Goal: Task Accomplishment & Management: Complete application form

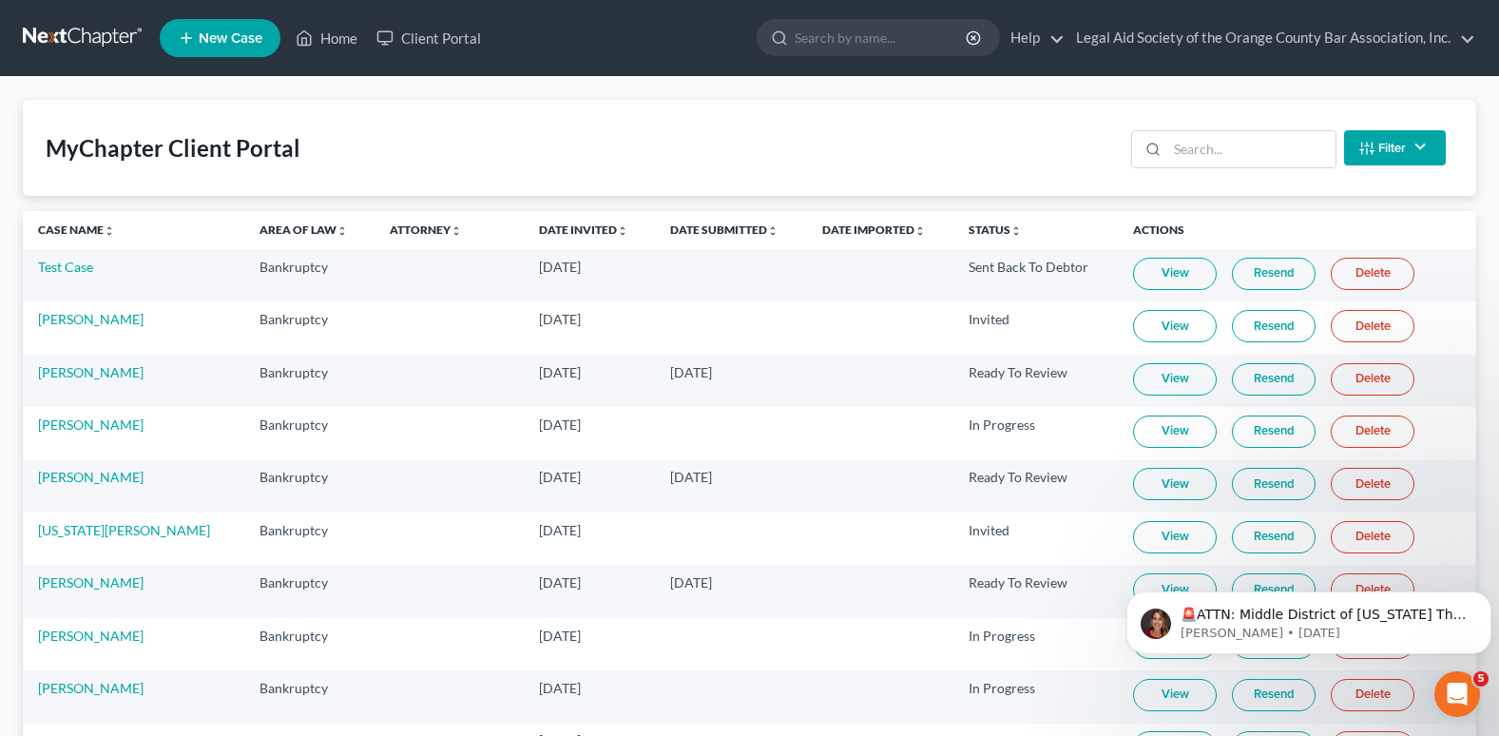
click at [1177, 276] on link "View" at bounding box center [1175, 274] width 84 height 32
click at [440, 33] on link "Client Portal" at bounding box center [429, 38] width 124 height 34
click at [326, 39] on link "Home" at bounding box center [326, 38] width 81 height 34
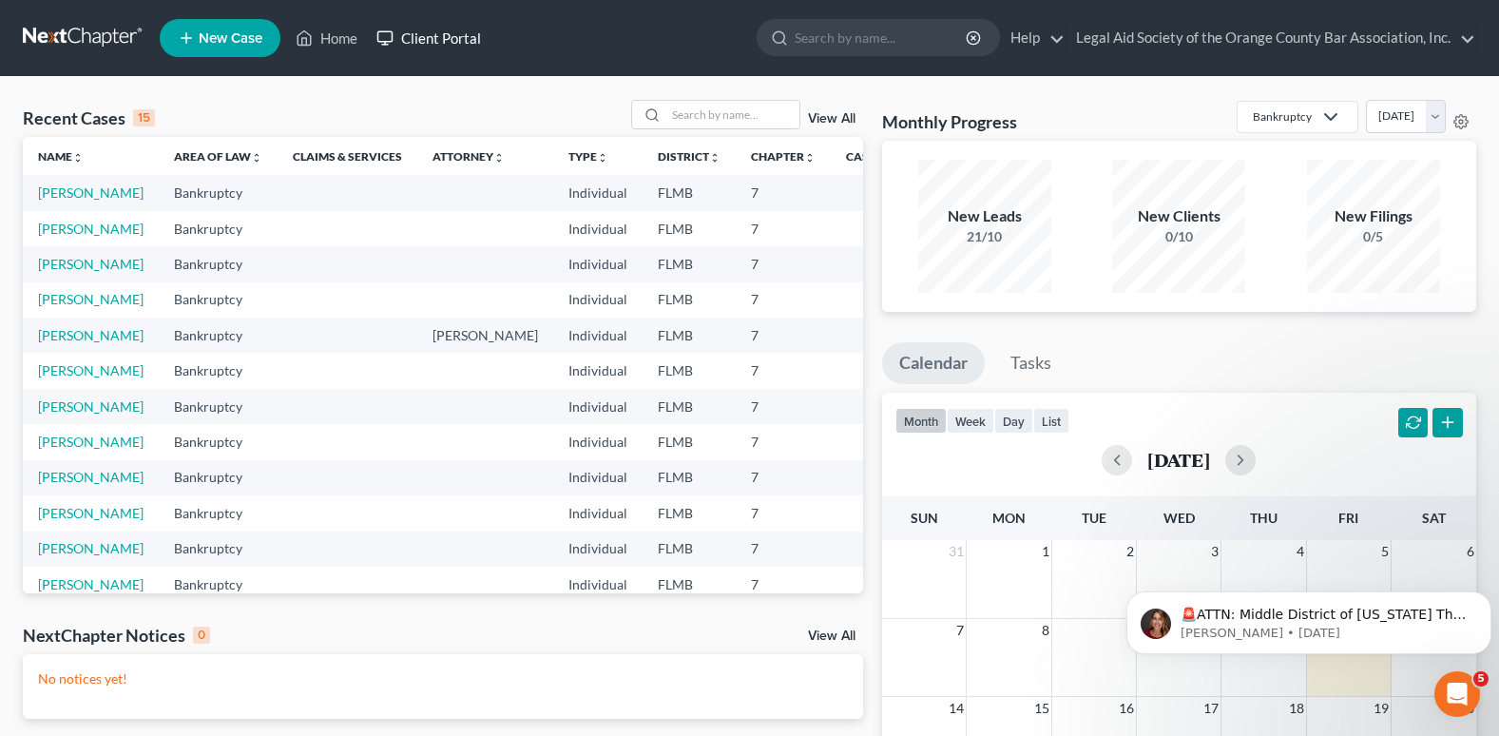
click at [452, 42] on link "Client Portal" at bounding box center [429, 38] width 124 height 34
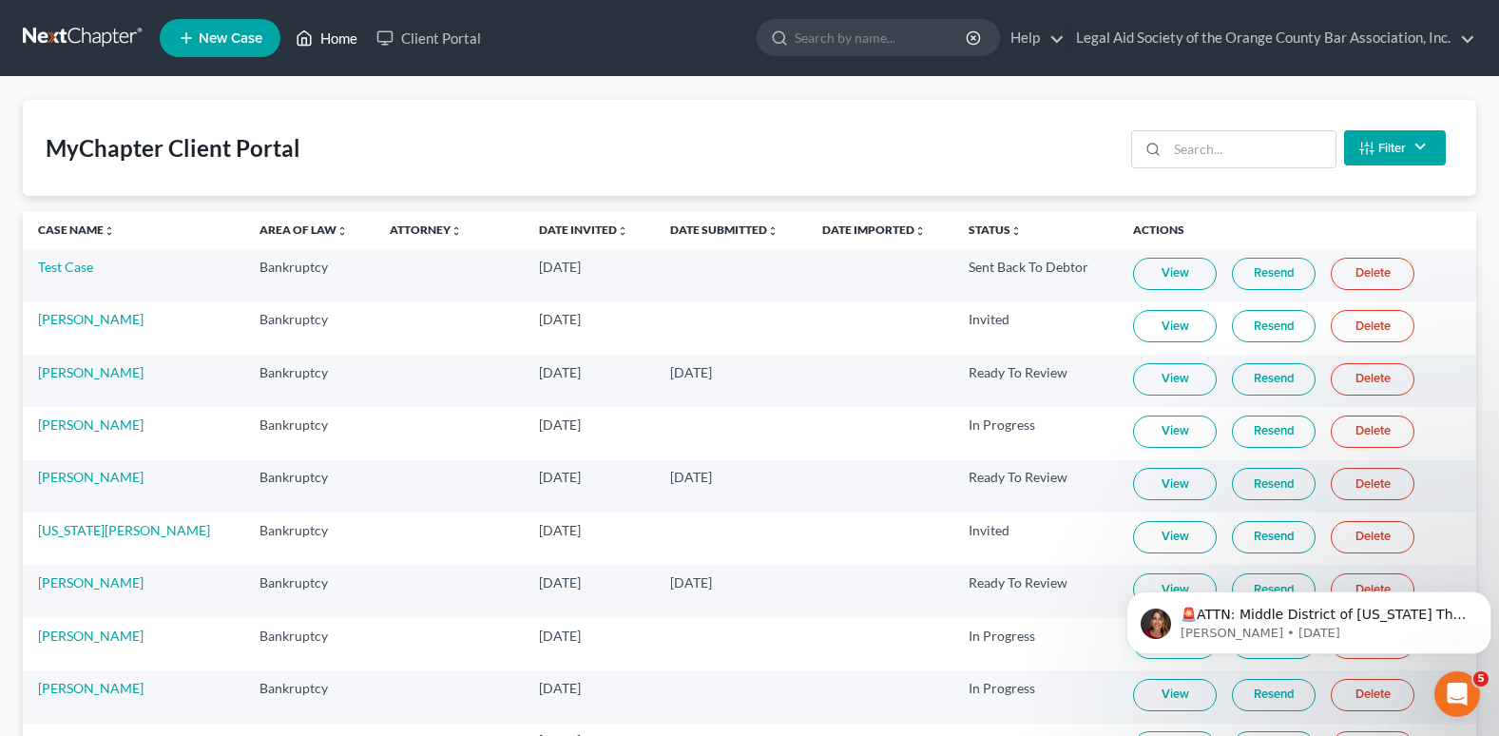
click at [318, 28] on link "Home" at bounding box center [326, 38] width 81 height 34
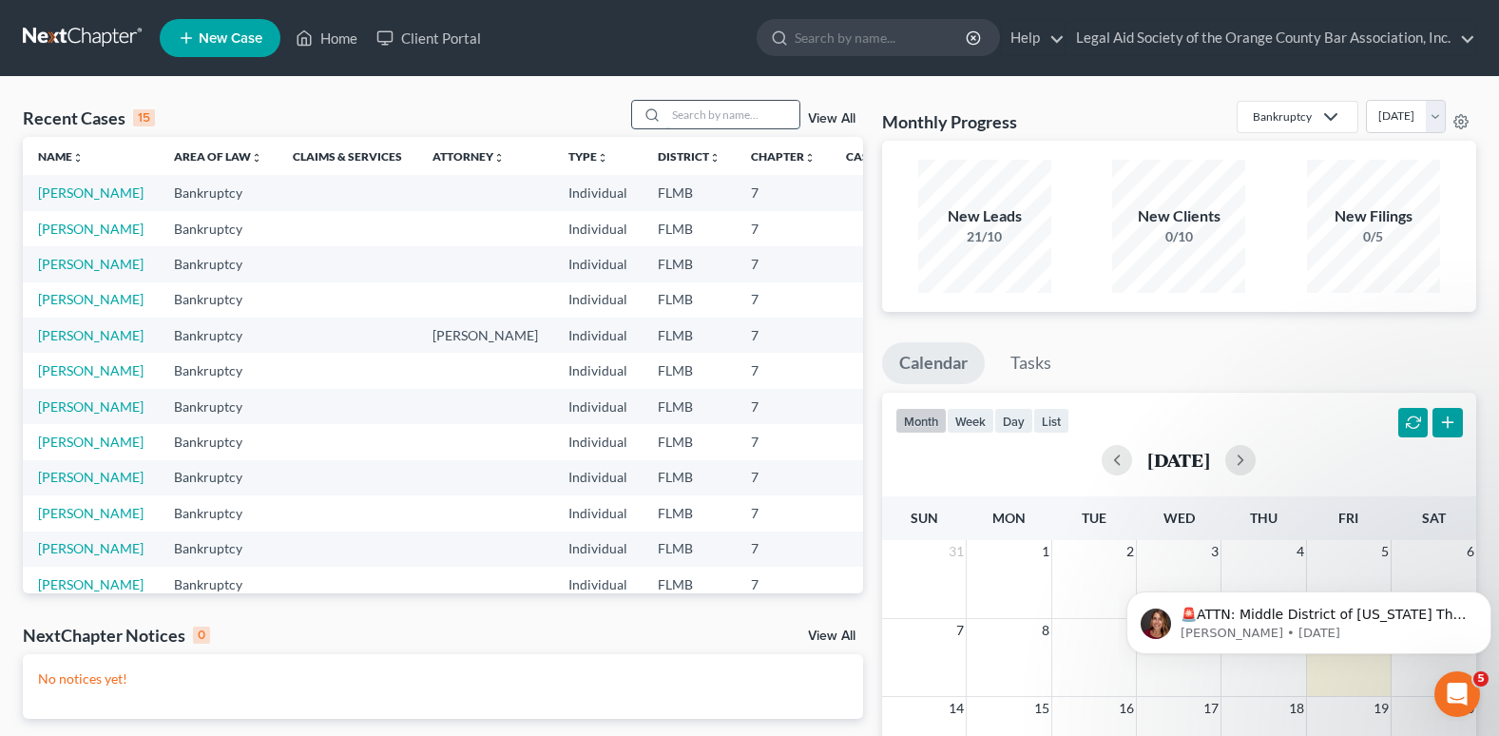
click at [712, 113] on input "search" at bounding box center [732, 115] width 133 height 28
type input "[PERSON_NAME]"
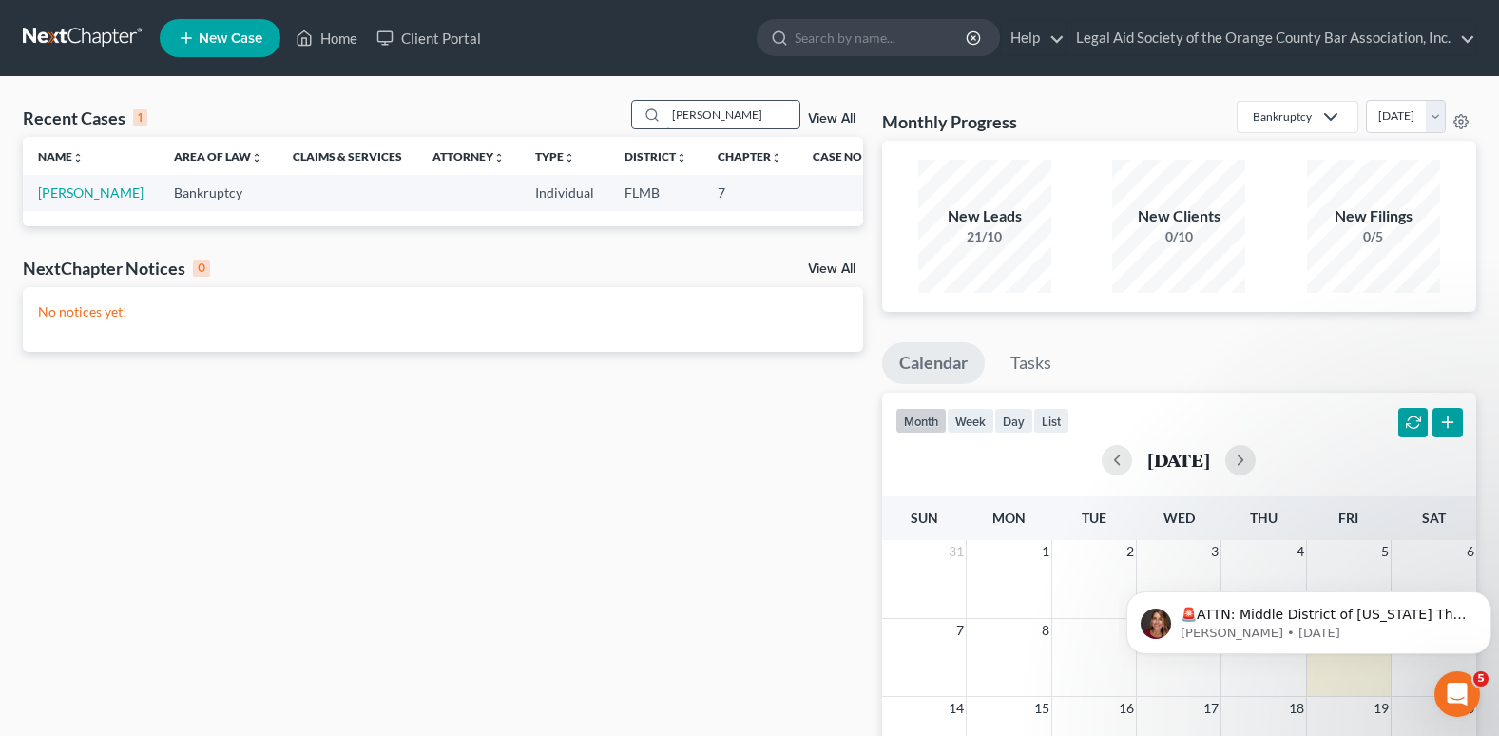
drag, startPoint x: 741, startPoint y: 112, endPoint x: 659, endPoint y: 117, distance: 81.9
click at [659, 117] on div "[PERSON_NAME]" at bounding box center [715, 114] width 169 height 29
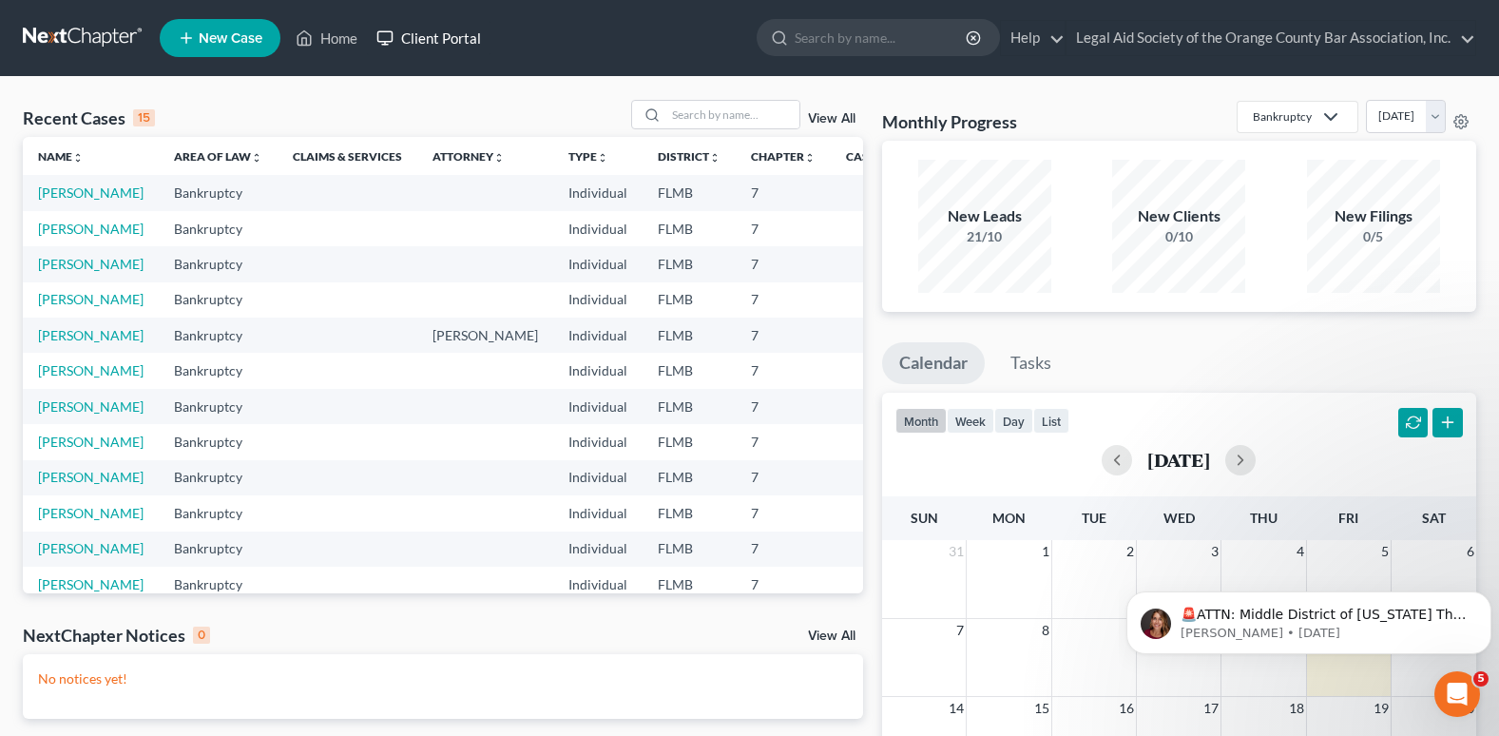
click at [450, 38] on link "Client Portal" at bounding box center [429, 38] width 124 height 34
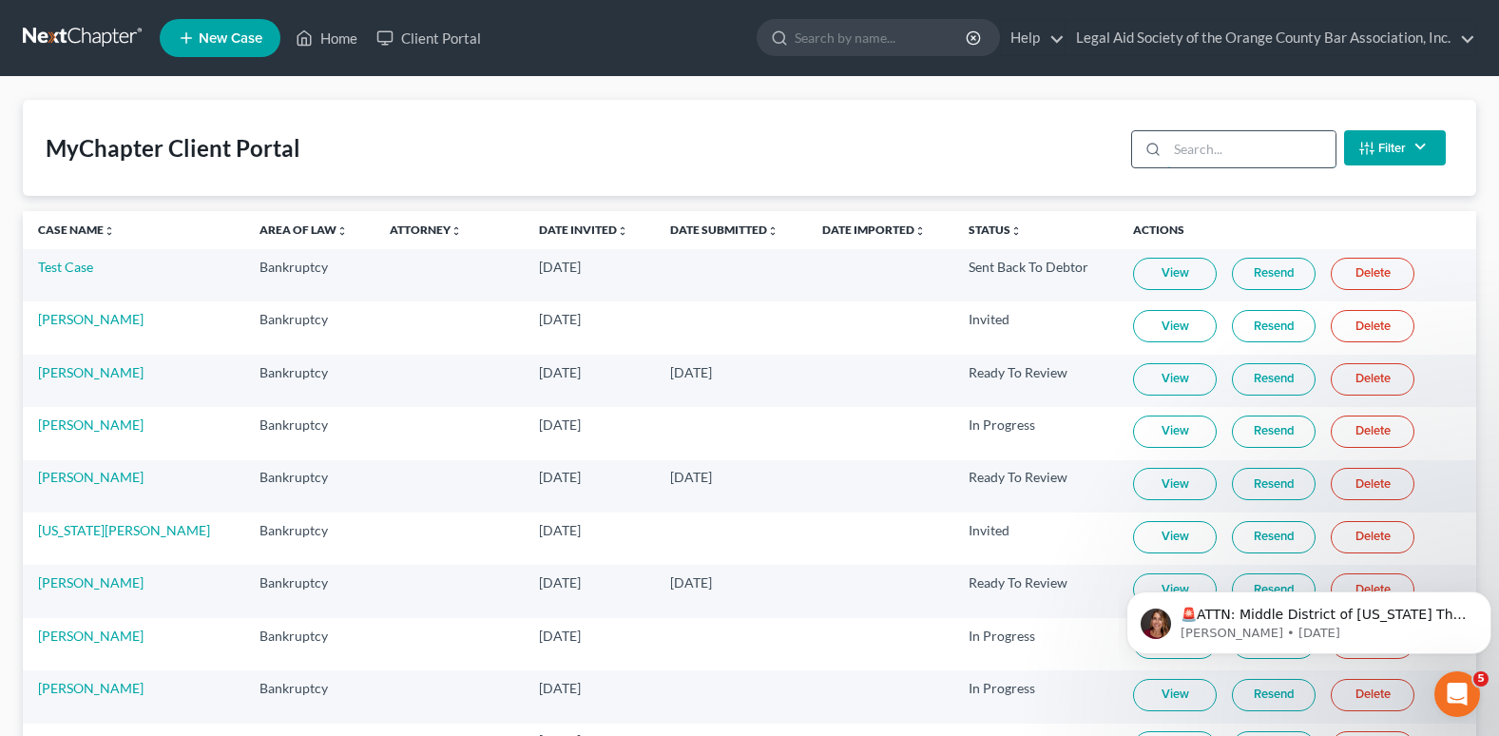
click at [1189, 159] on input "search" at bounding box center [1252, 149] width 168 height 36
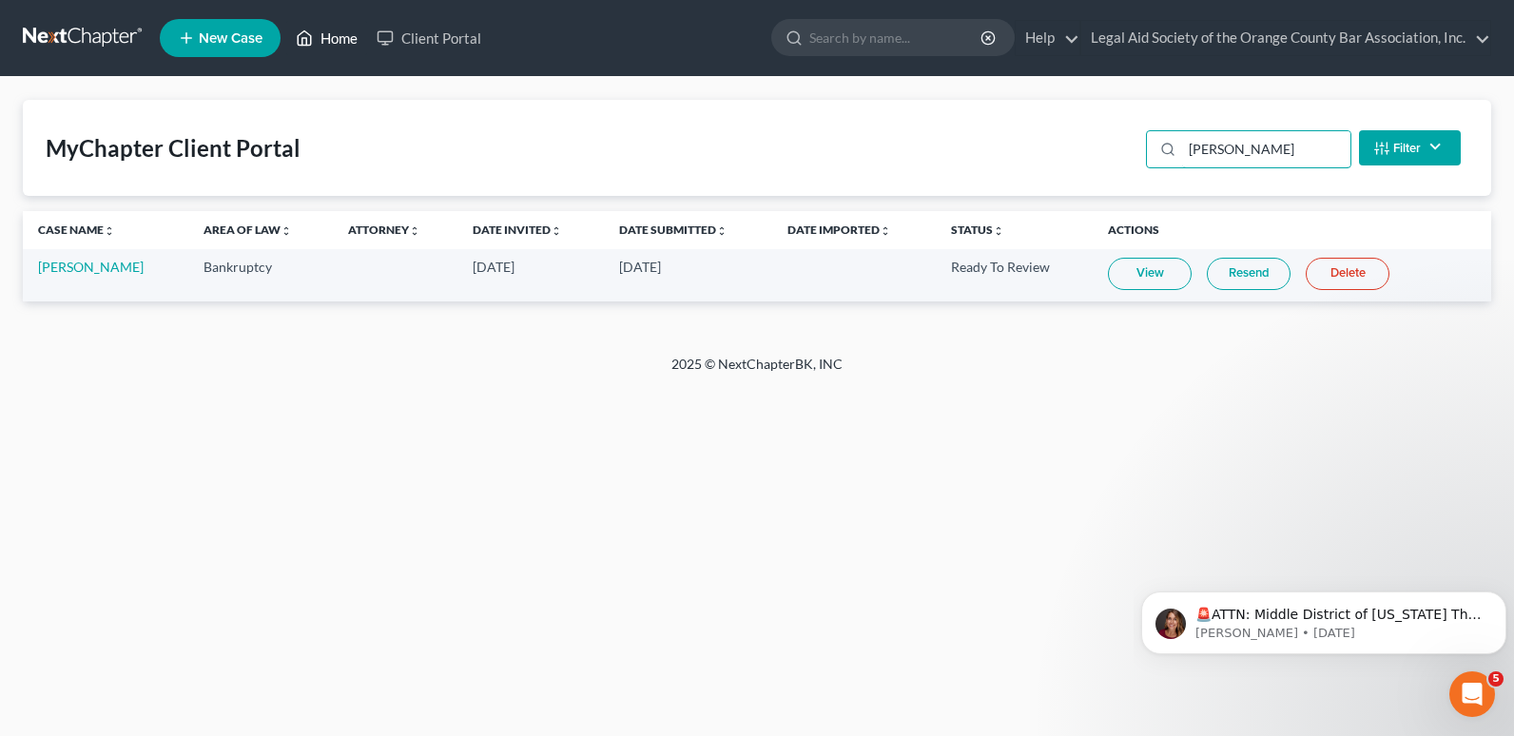
type input "[PERSON_NAME]"
click at [332, 35] on link "Home" at bounding box center [326, 38] width 81 height 34
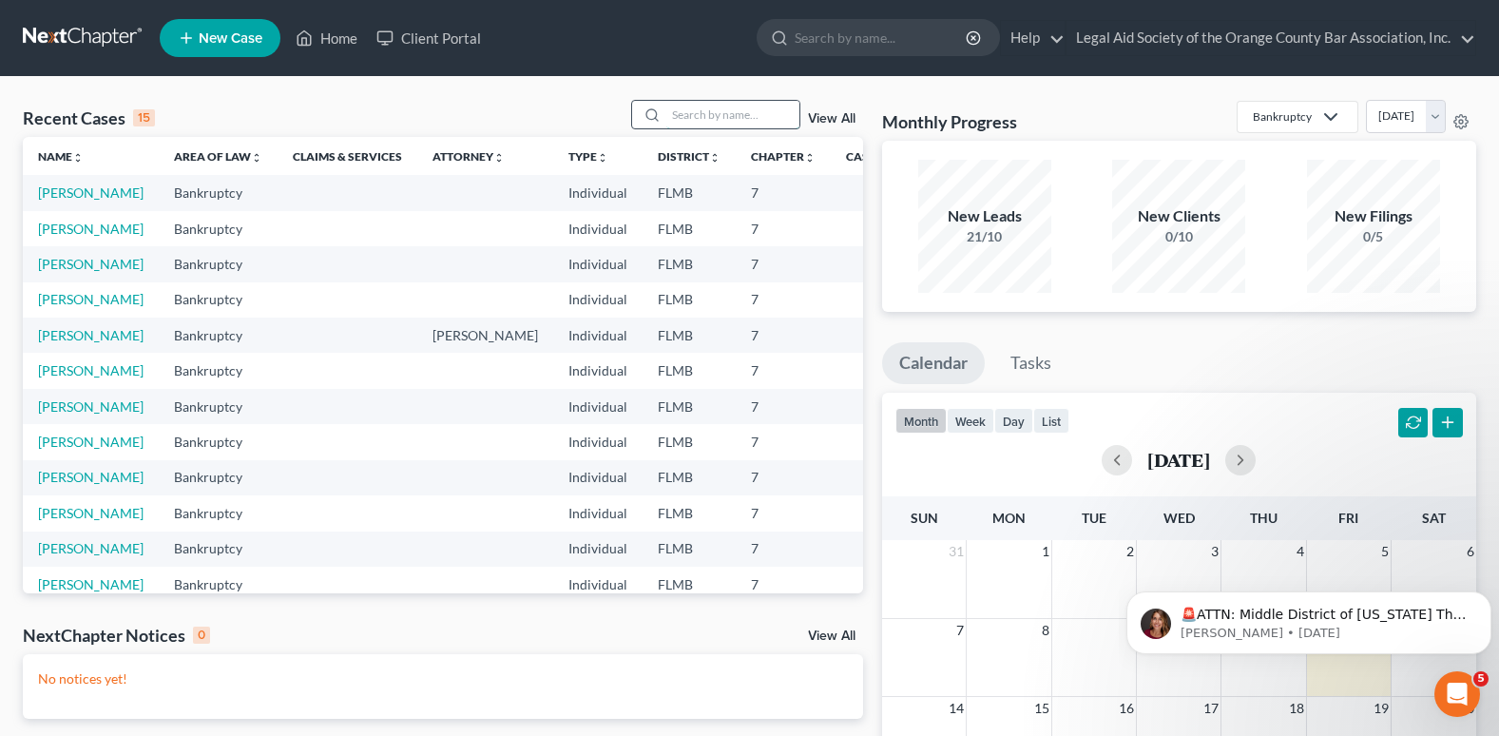
click at [752, 115] on input "search" at bounding box center [732, 115] width 133 height 28
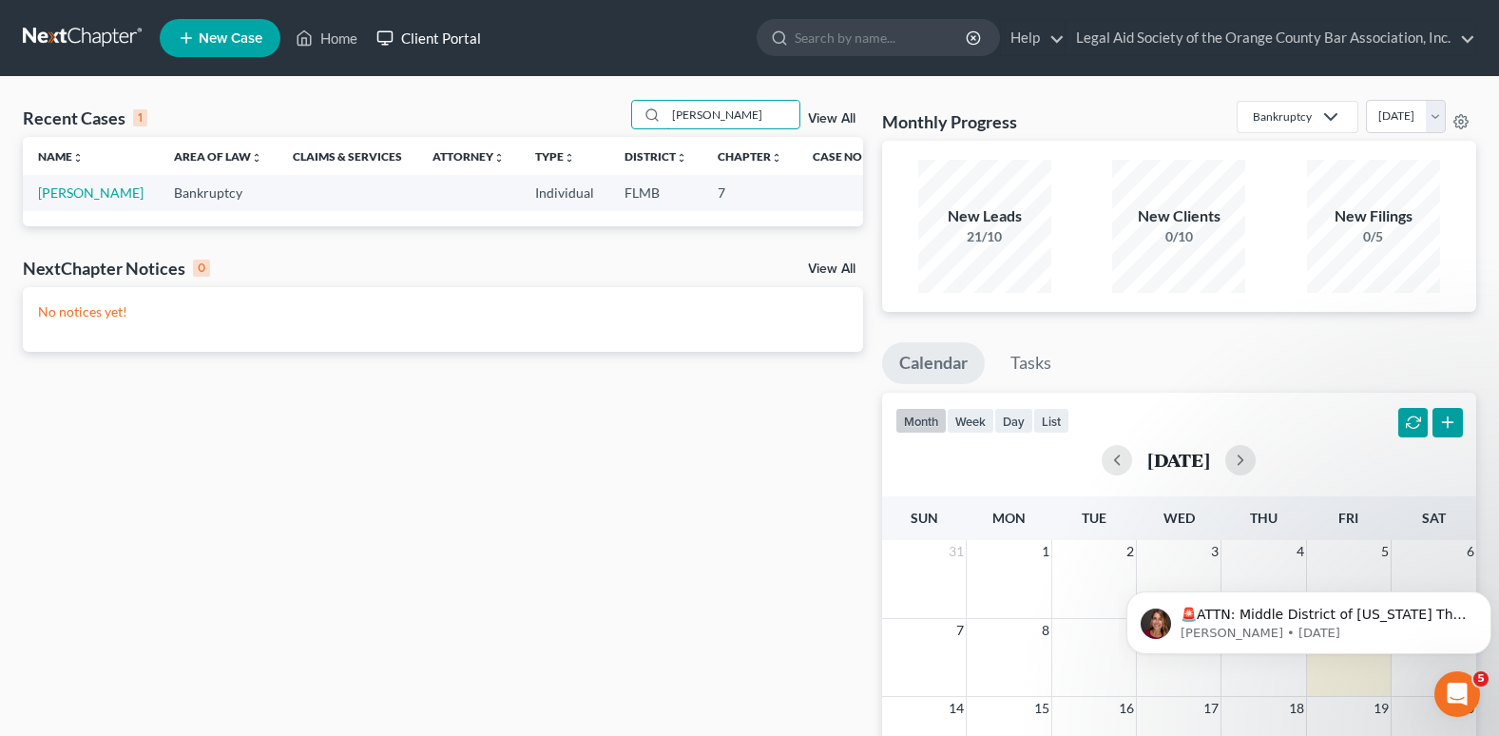
type input "[PERSON_NAME]"
click at [454, 28] on link "Client Portal" at bounding box center [429, 38] width 124 height 34
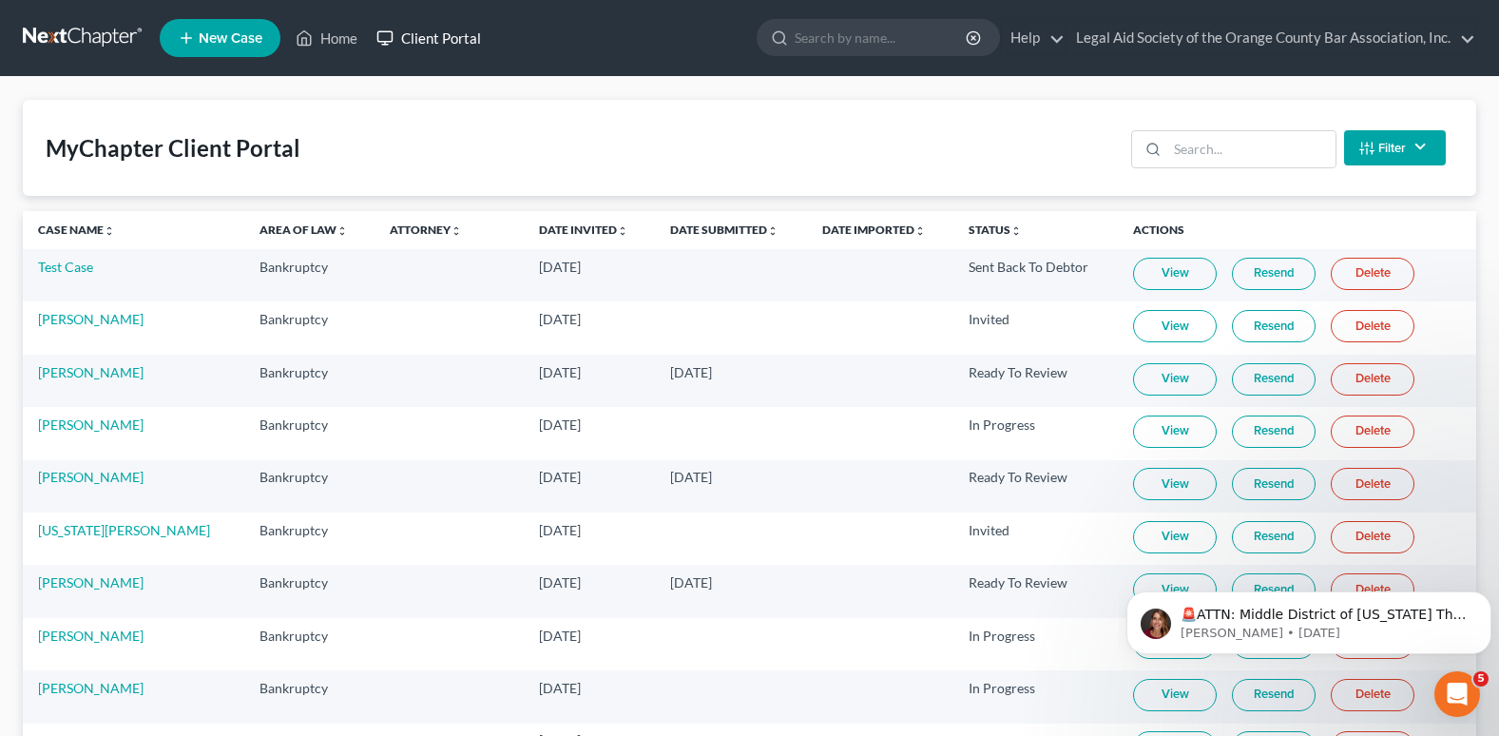
scroll to position [95, 0]
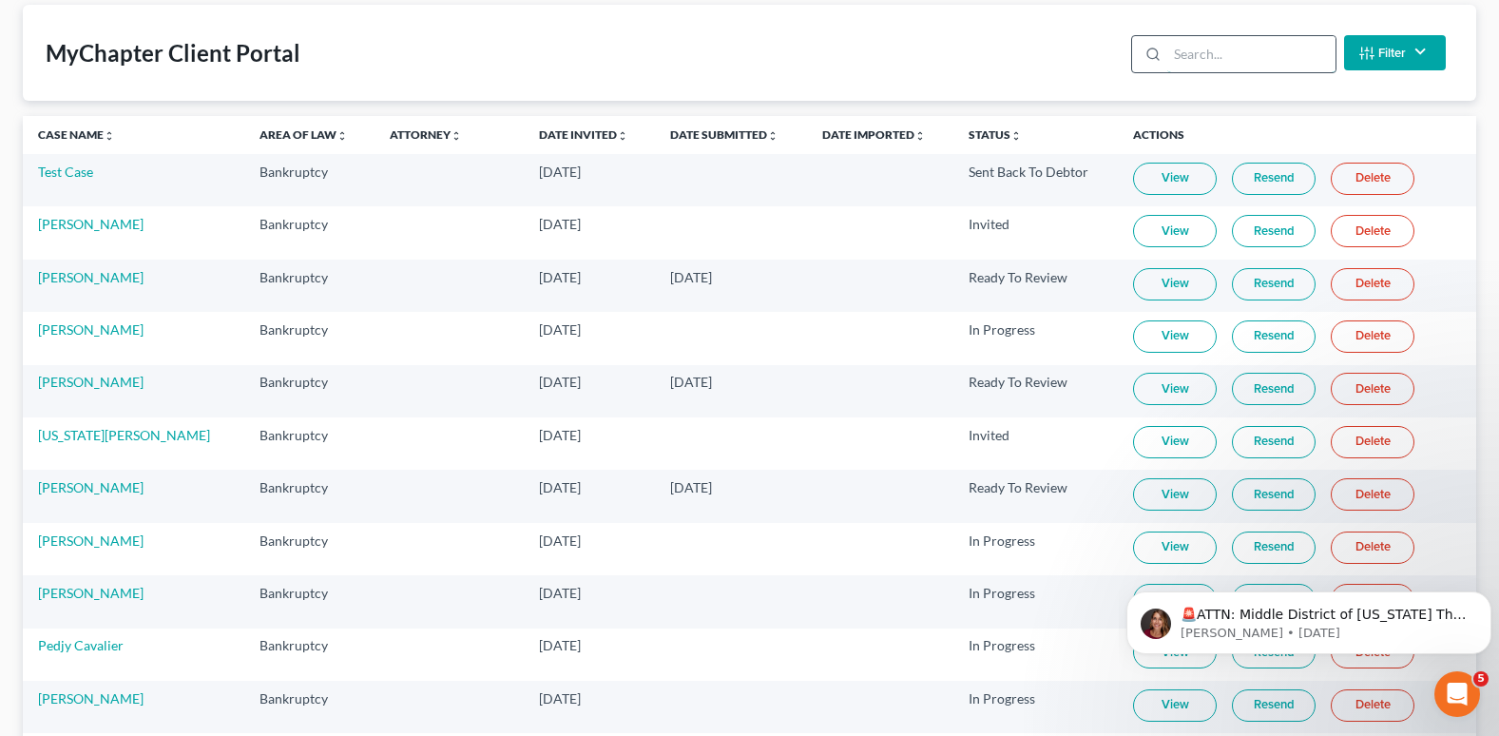
click at [1211, 65] on input "search" at bounding box center [1252, 54] width 168 height 36
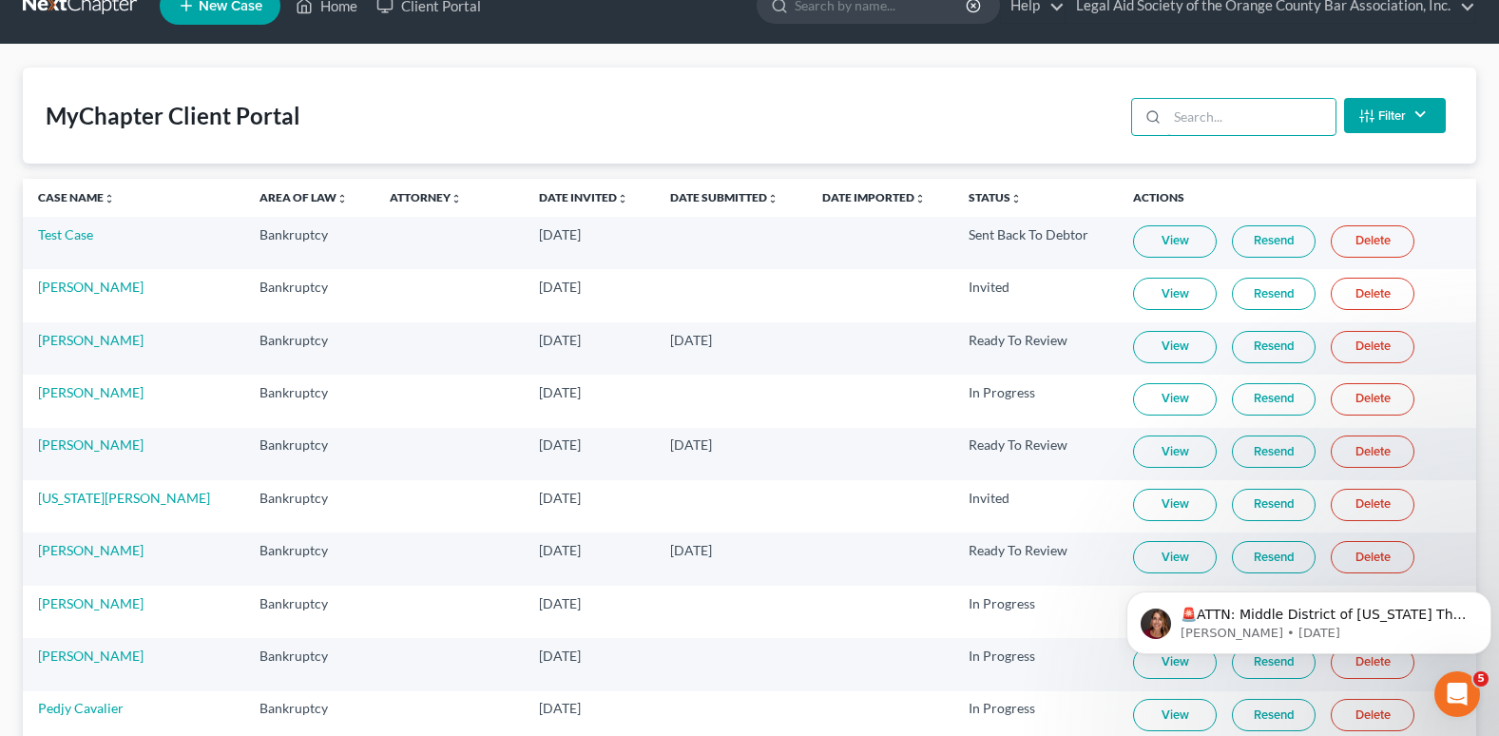
scroll to position [0, 0]
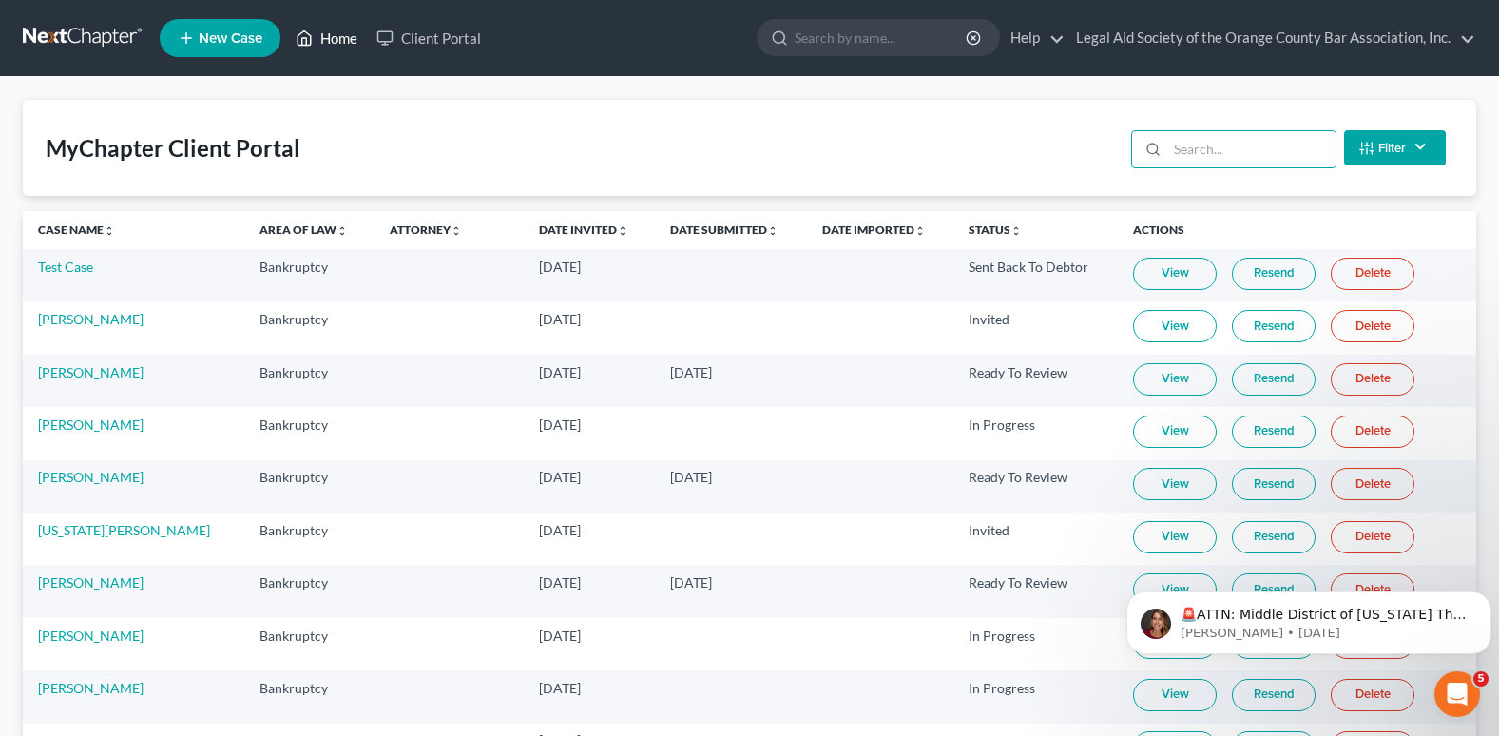
click at [334, 39] on link "Home" at bounding box center [326, 38] width 81 height 34
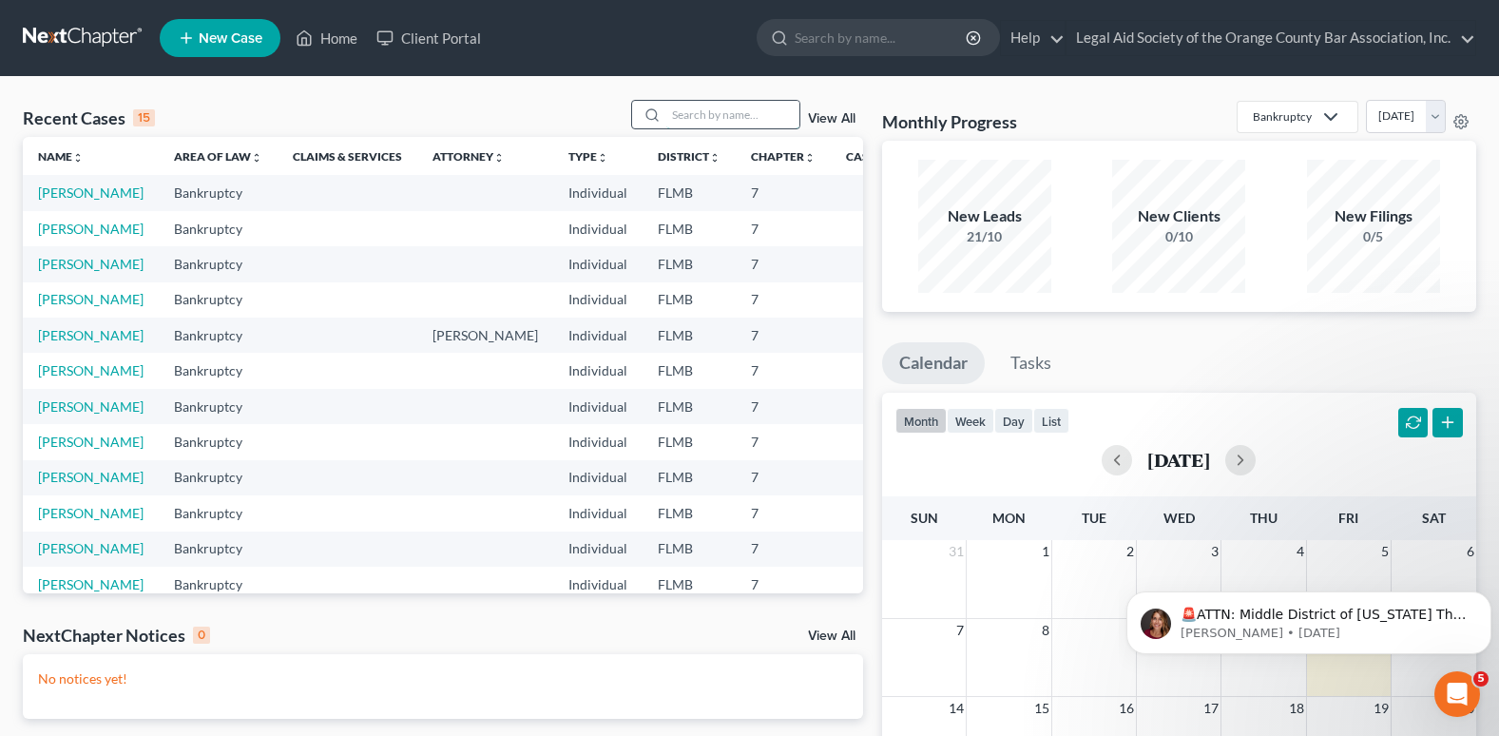
click at [729, 115] on input "search" at bounding box center [732, 115] width 133 height 28
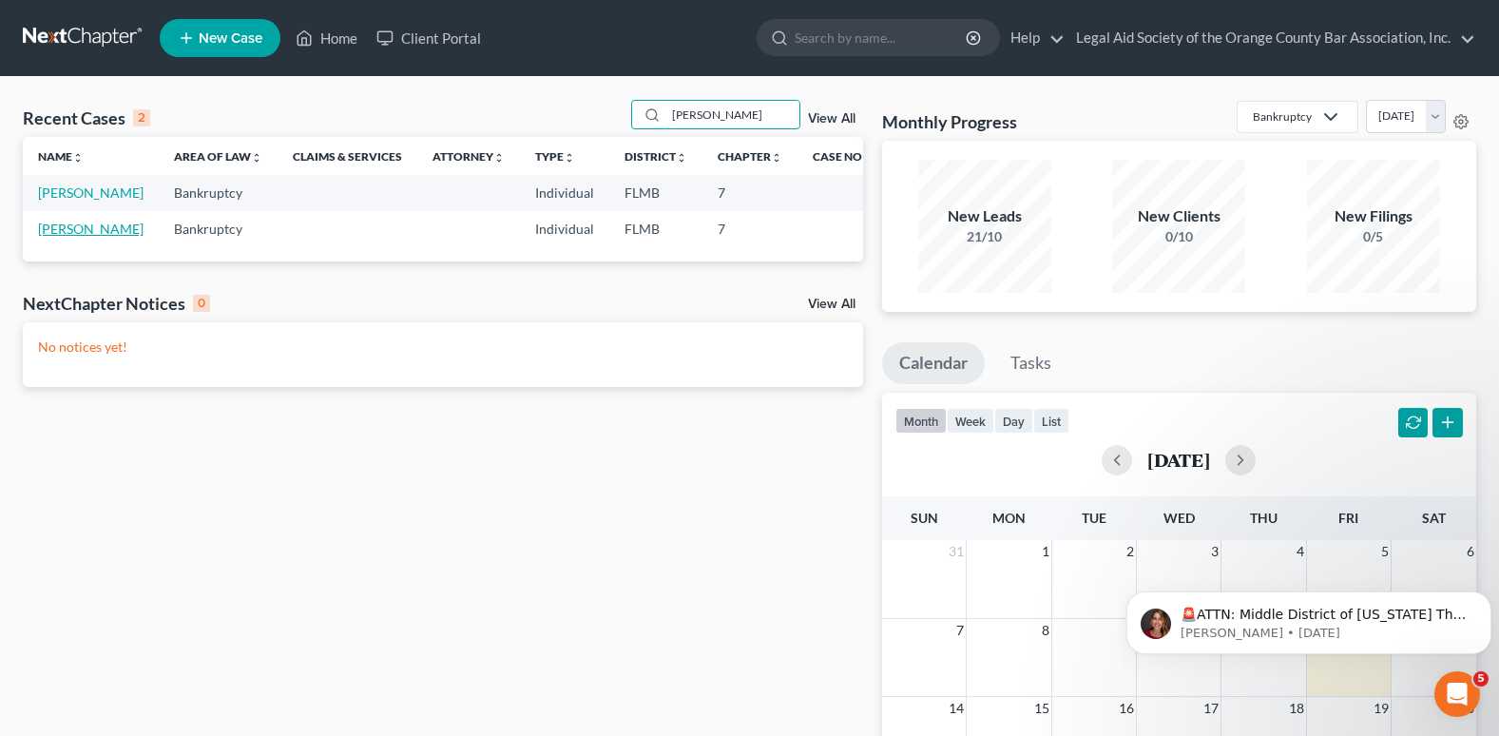
type input "[PERSON_NAME]"
click at [93, 237] on link "[PERSON_NAME]" at bounding box center [91, 229] width 106 height 16
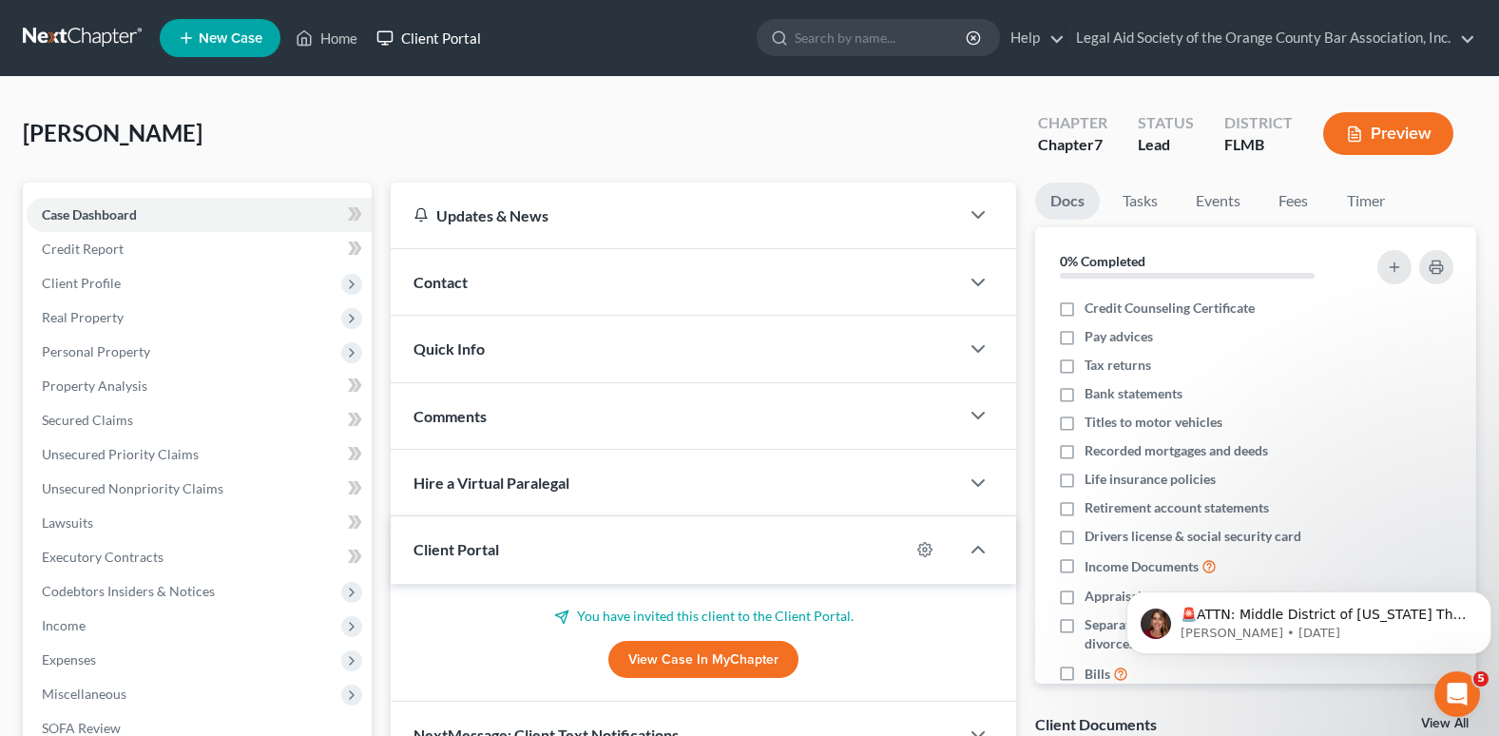
click at [452, 40] on link "Client Portal" at bounding box center [429, 38] width 124 height 34
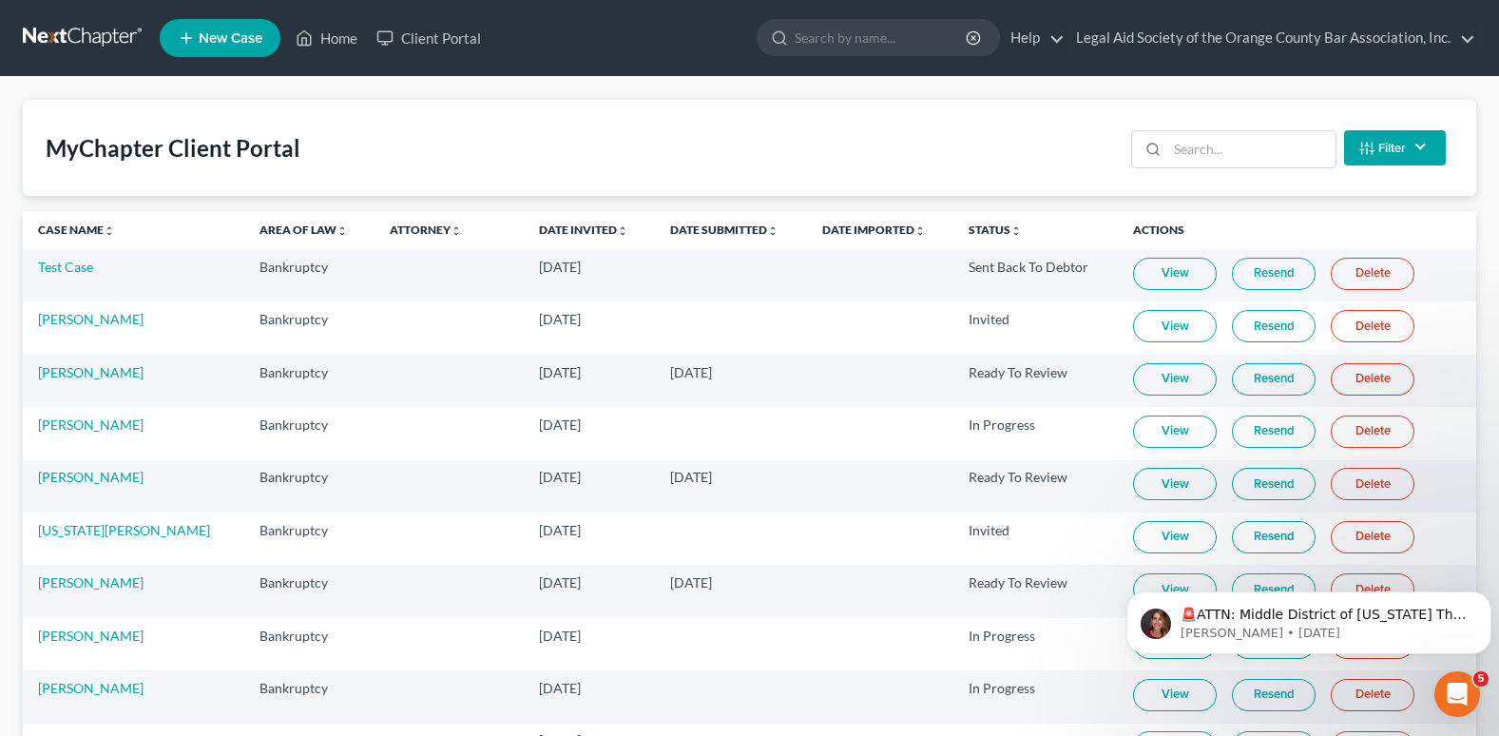
click at [216, 36] on span "New Case" at bounding box center [231, 38] width 64 height 14
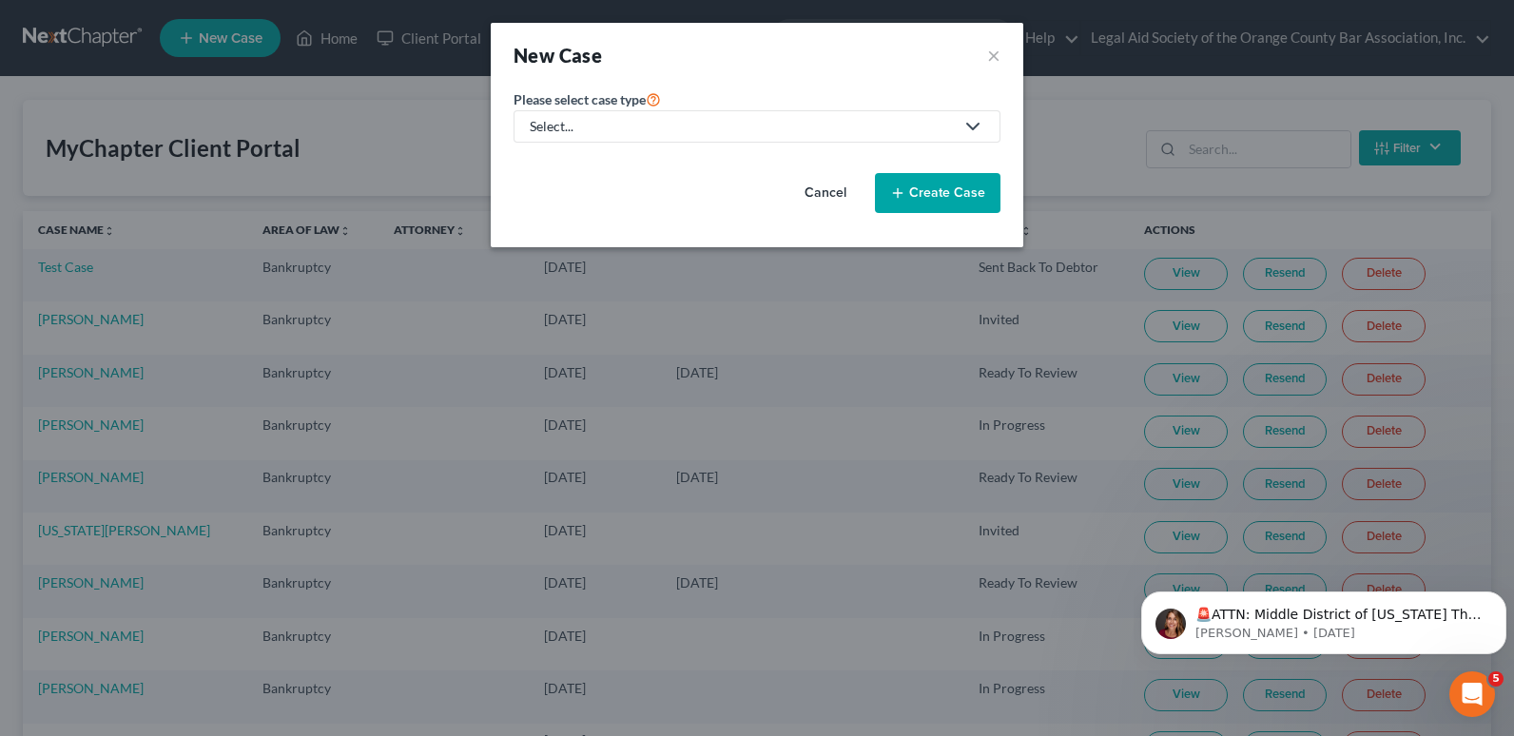
click at [599, 129] on div "Select..." at bounding box center [742, 126] width 424 height 19
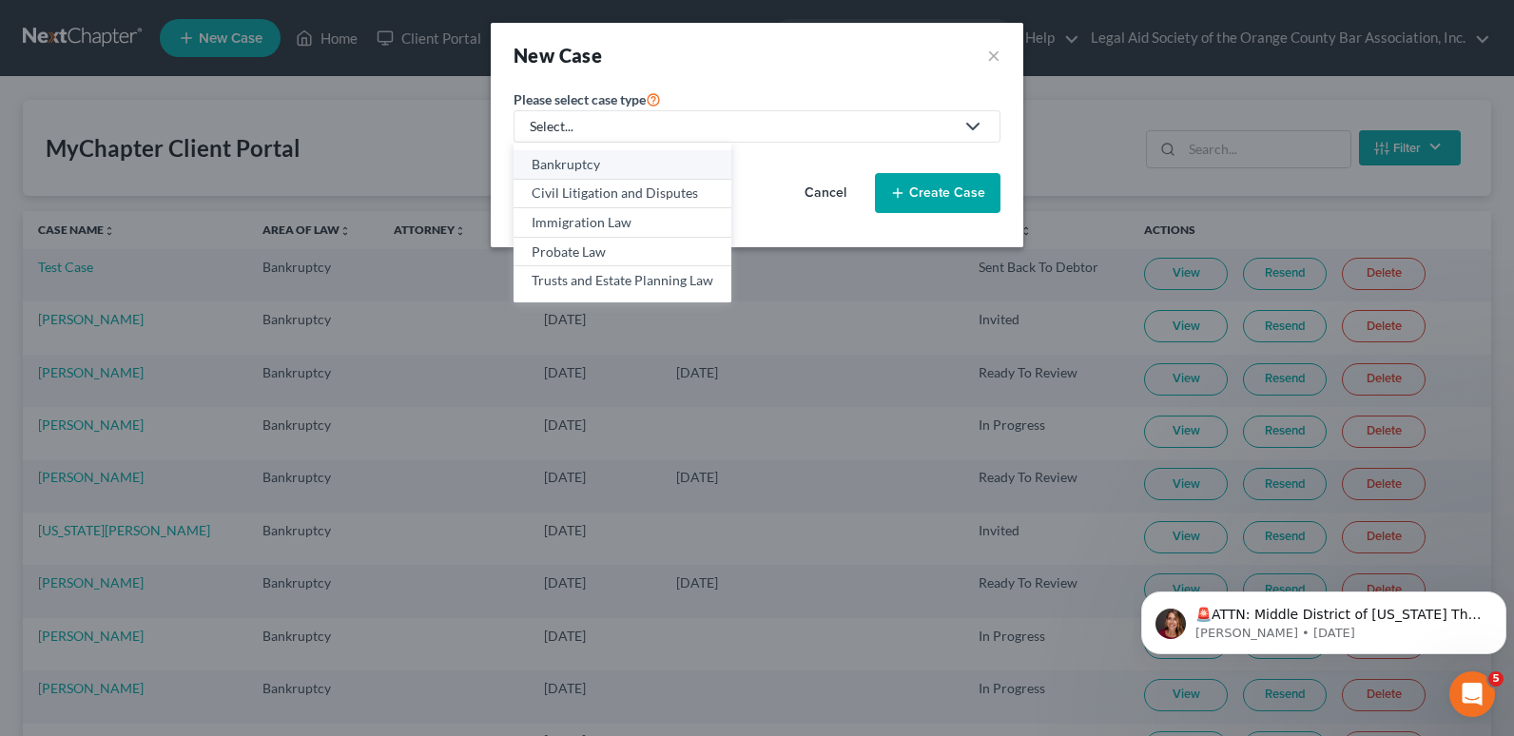
click at [598, 163] on div "Bankruptcy" at bounding box center [622, 164] width 182 height 19
select select "15"
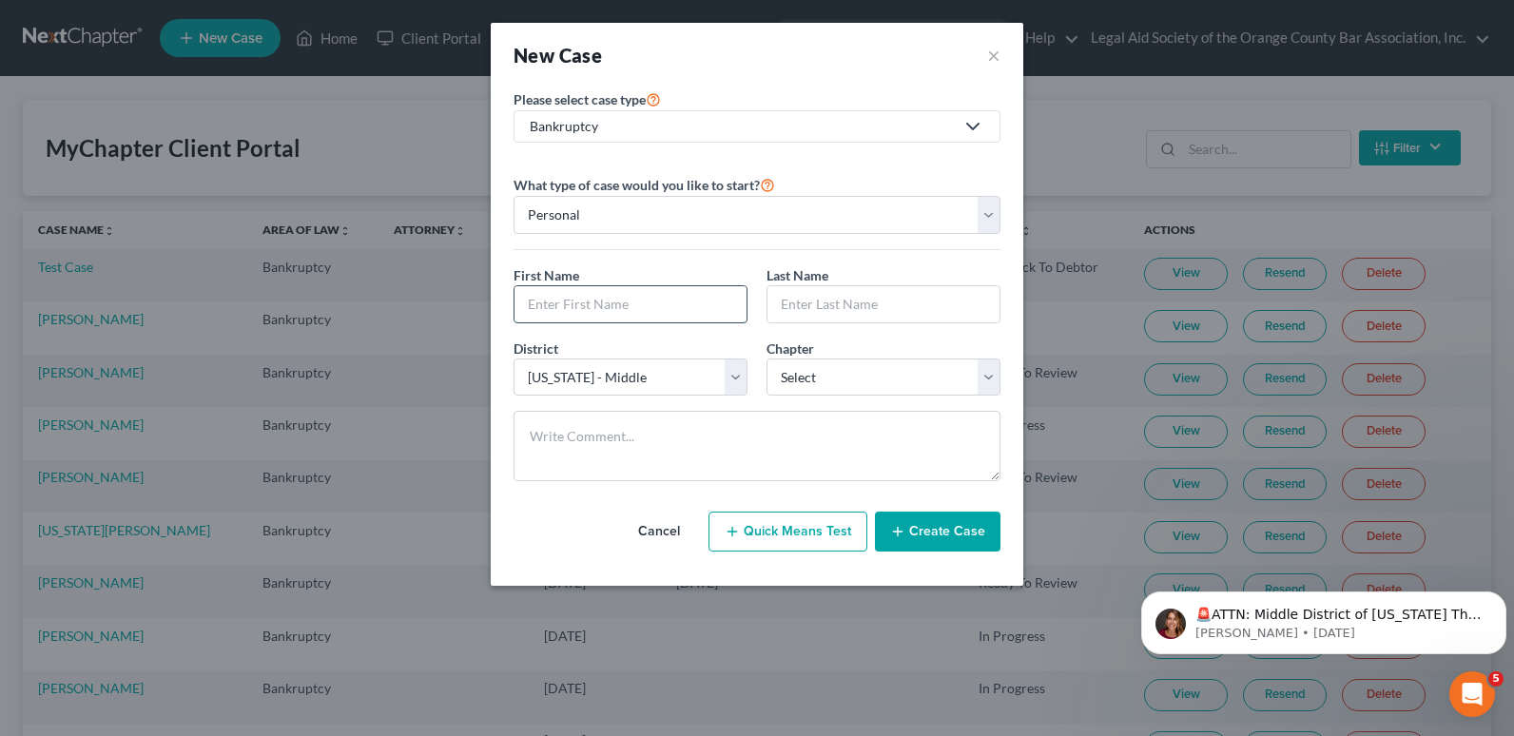
click at [603, 304] on input "text" at bounding box center [630, 304] width 232 height 36
click at [568, 305] on input "text" at bounding box center [630, 304] width 232 height 36
paste input "[PERSON_NAME]"
type input "[PERSON_NAME]"
click at [851, 304] on input "text" at bounding box center [883, 304] width 232 height 36
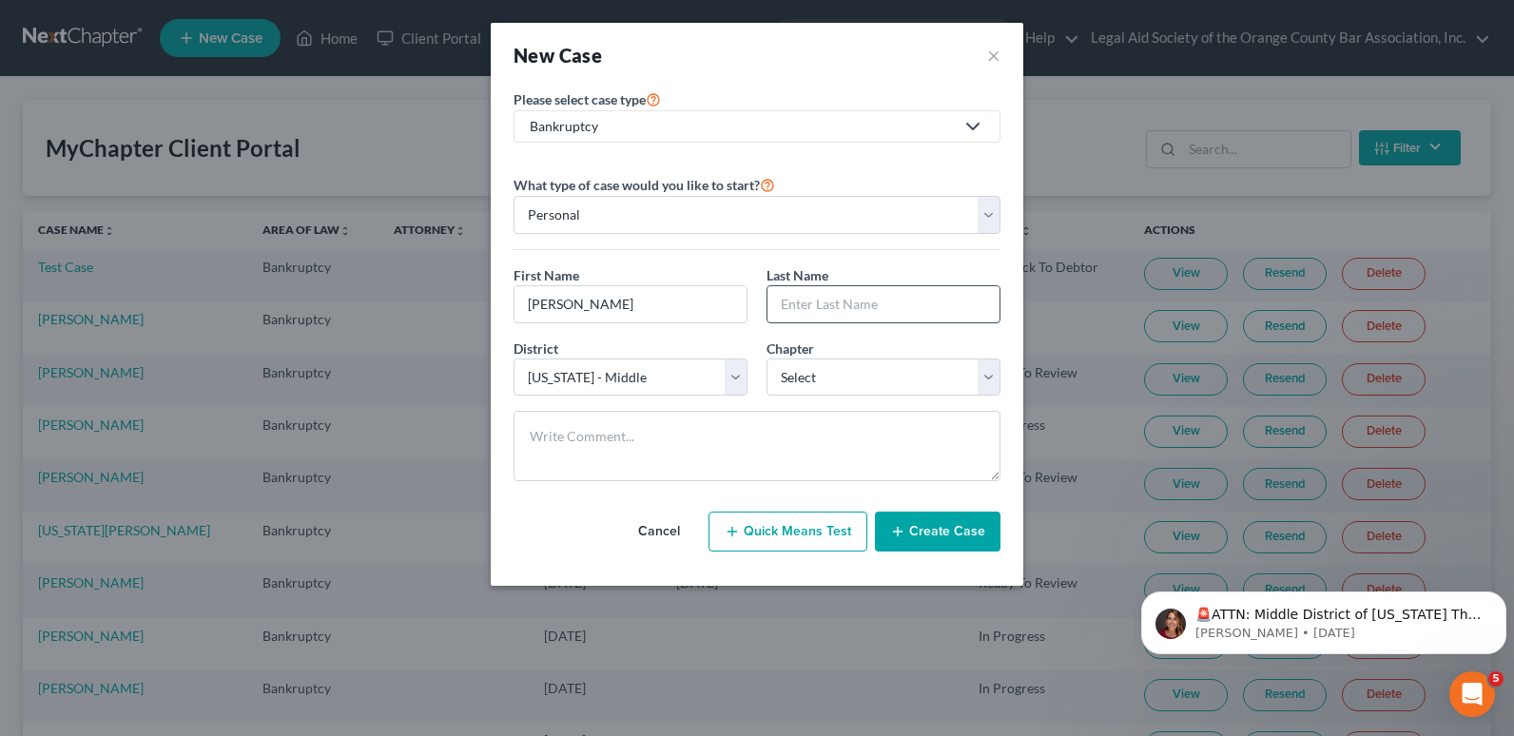
paste input "[PERSON_NAME]"
type input "[PERSON_NAME]"
click at [606, 306] on input "[PERSON_NAME]" at bounding box center [630, 304] width 232 height 36
drag, startPoint x: 565, startPoint y: 308, endPoint x: 677, endPoint y: 312, distance: 112.3
click at [677, 312] on input "[PERSON_NAME] [PERSON_NAME]" at bounding box center [630, 304] width 232 height 36
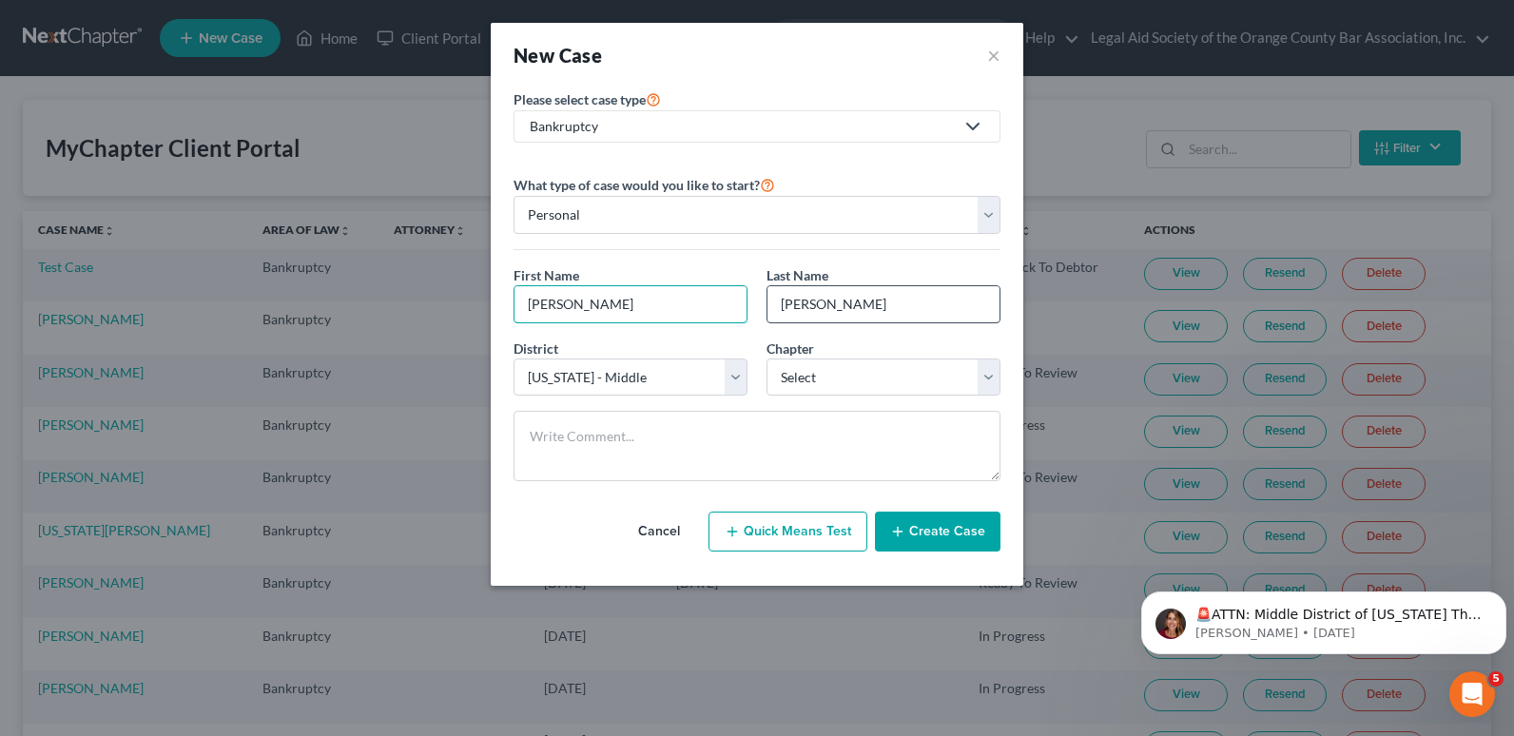
type input "[PERSON_NAME]"
drag, startPoint x: 822, startPoint y: 305, endPoint x: 723, endPoint y: 301, distance: 99.9
click at [723, 301] on div "First Name * [PERSON_NAME] Last Name * [PERSON_NAME]" at bounding box center [757, 301] width 506 height 73
click at [821, 303] on input "[PERSON_NAME]" at bounding box center [883, 304] width 232 height 36
type input "[PERSON_NAME]"
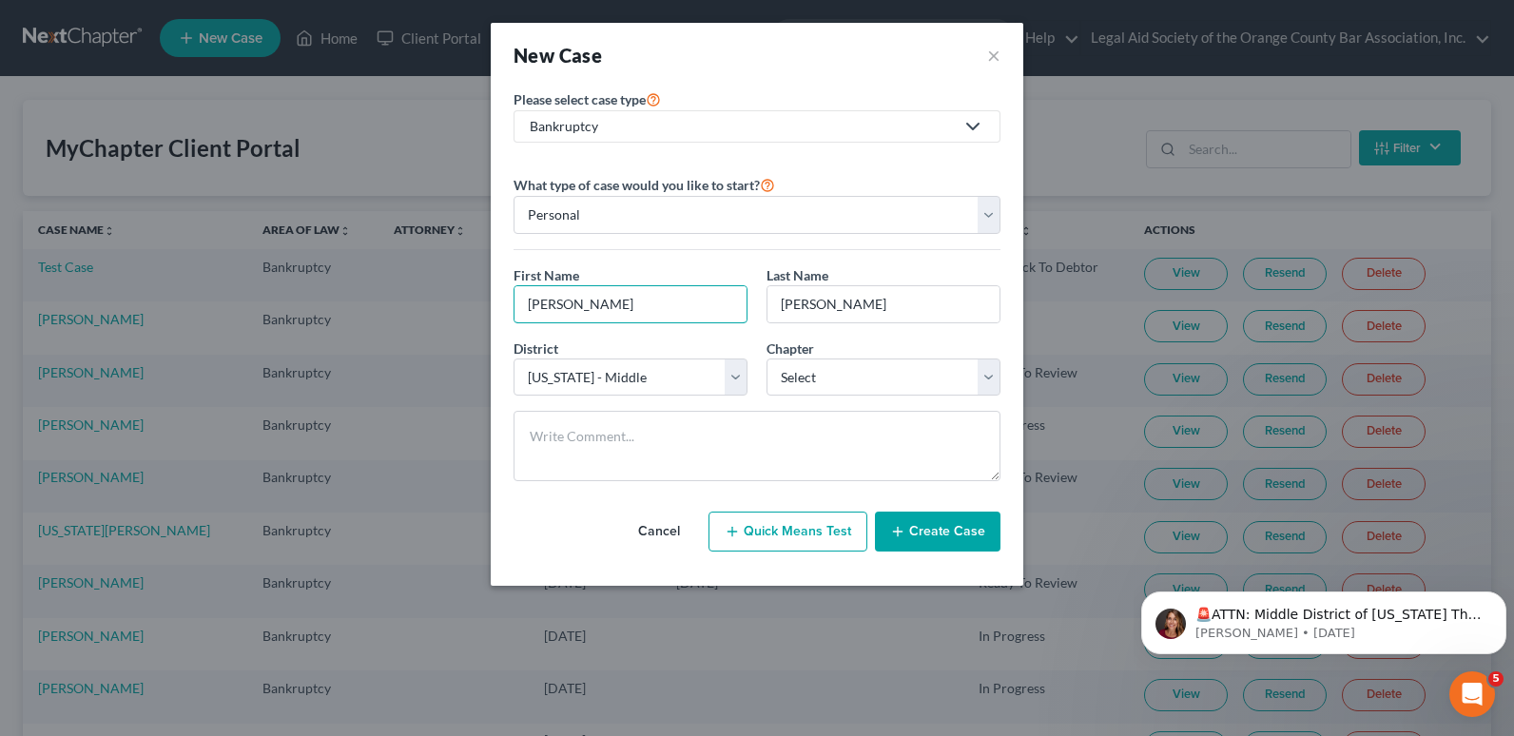
drag, startPoint x: 524, startPoint y: 307, endPoint x: 444, endPoint y: 309, distance: 79.9
click at [444, 309] on div "New Case × Please select case type * Bankruptcy Bankruptcy Civil Litigation and…" at bounding box center [757, 368] width 1514 height 736
click at [774, 308] on input "[PERSON_NAME]" at bounding box center [883, 304] width 232 height 36
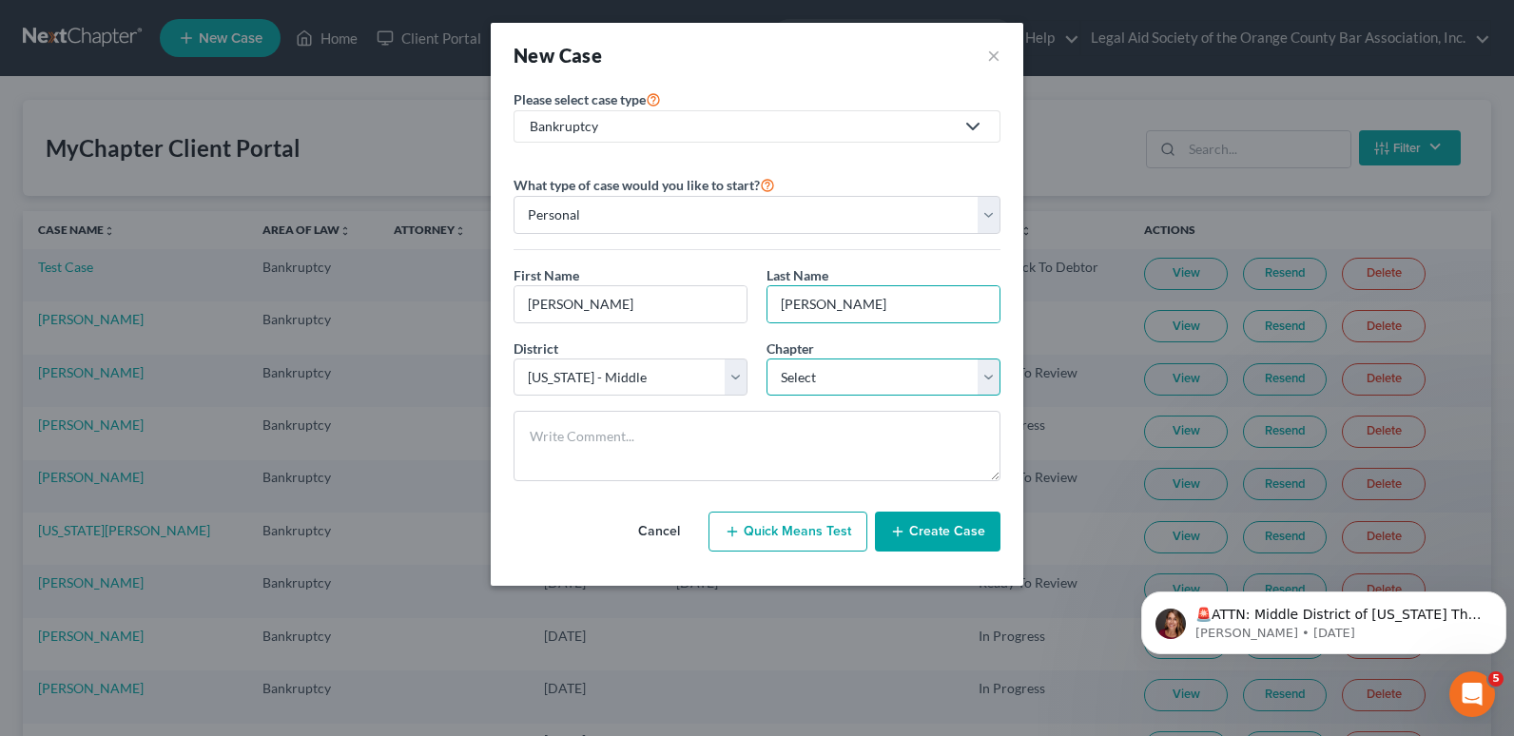
click at [784, 383] on select "Select 7 11 12 13" at bounding box center [883, 377] width 234 height 38
select select "0"
click at [766, 358] on select "Select 7 11 12 13" at bounding box center [883, 377] width 234 height 38
click at [939, 536] on button "Create Case" at bounding box center [938, 532] width 126 height 40
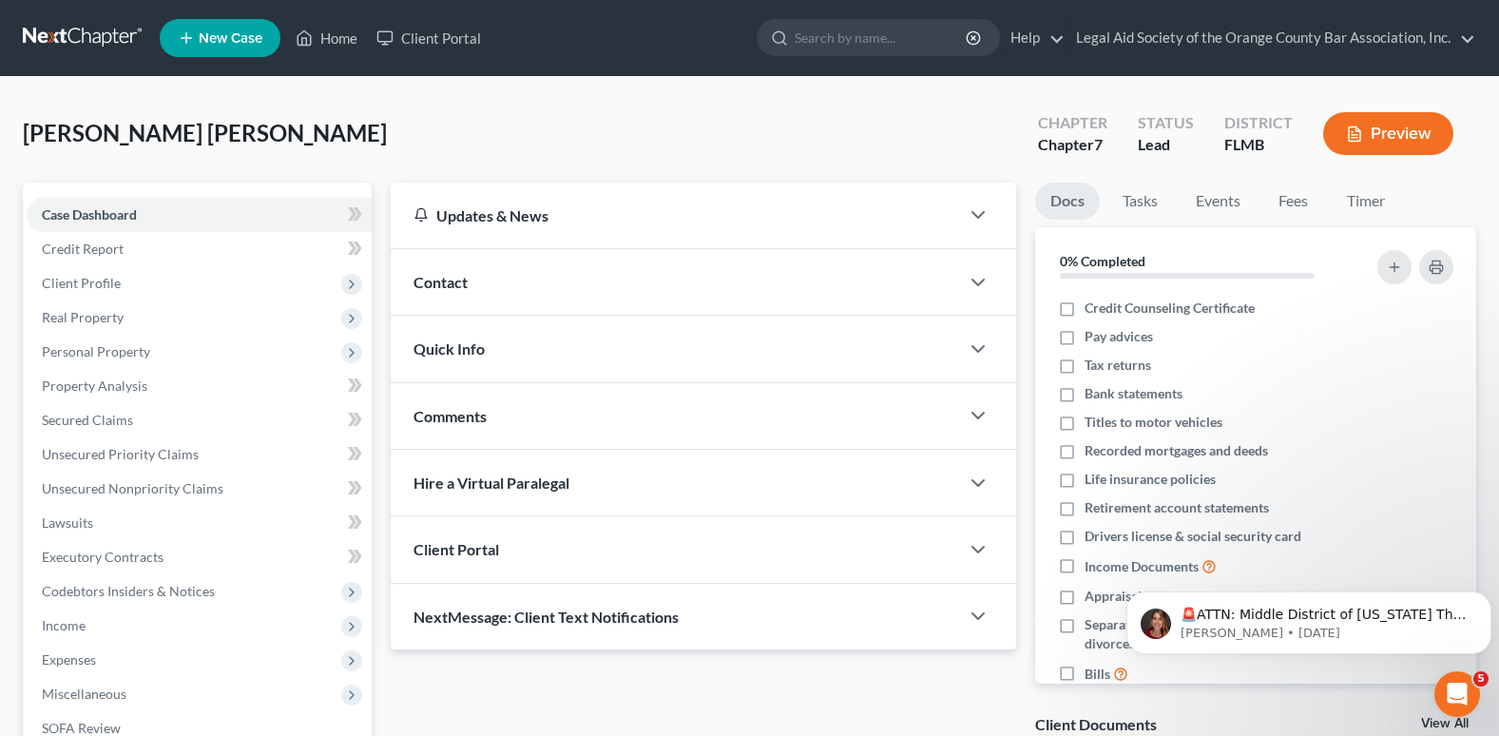
click at [458, 288] on span "Contact" at bounding box center [441, 282] width 54 height 18
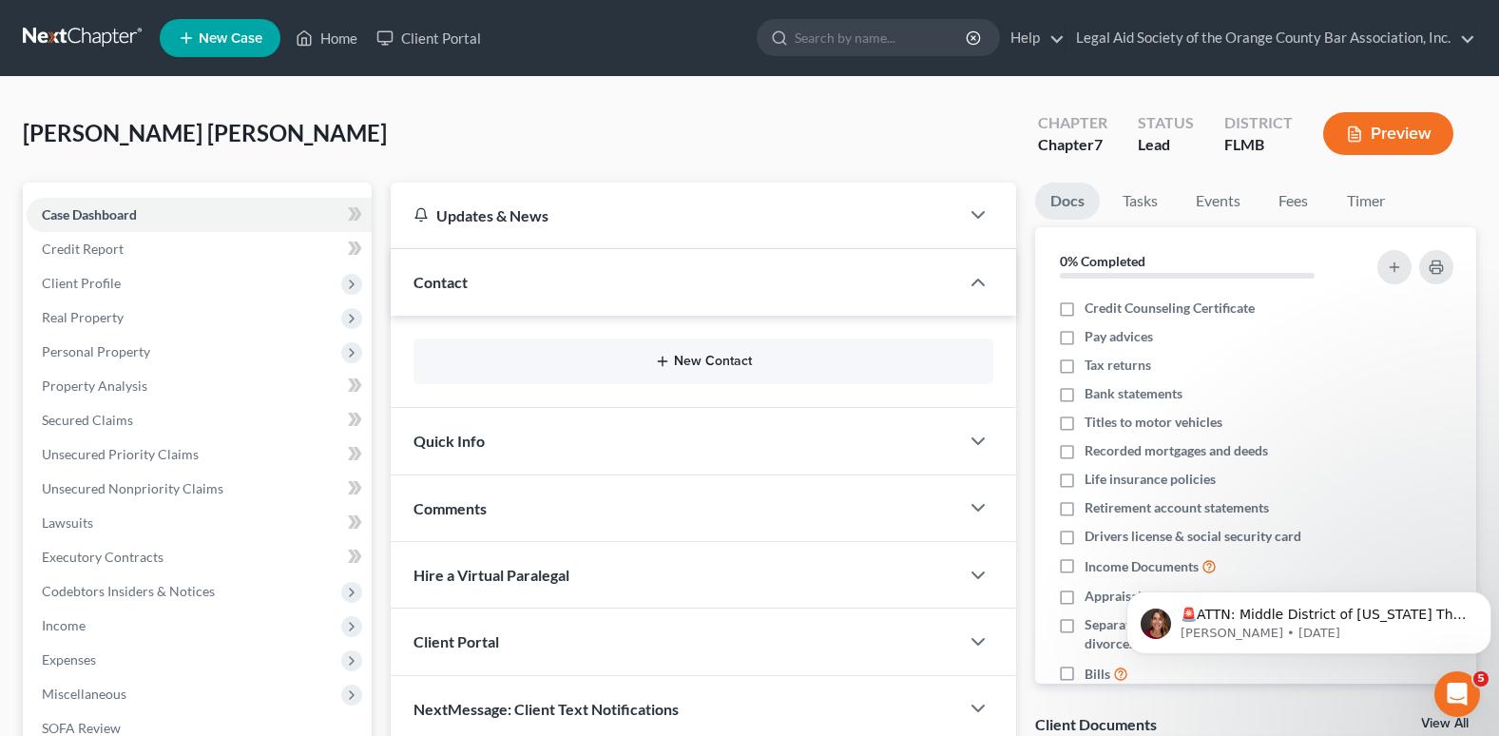
click at [695, 368] on button "New Contact" at bounding box center [704, 361] width 550 height 15
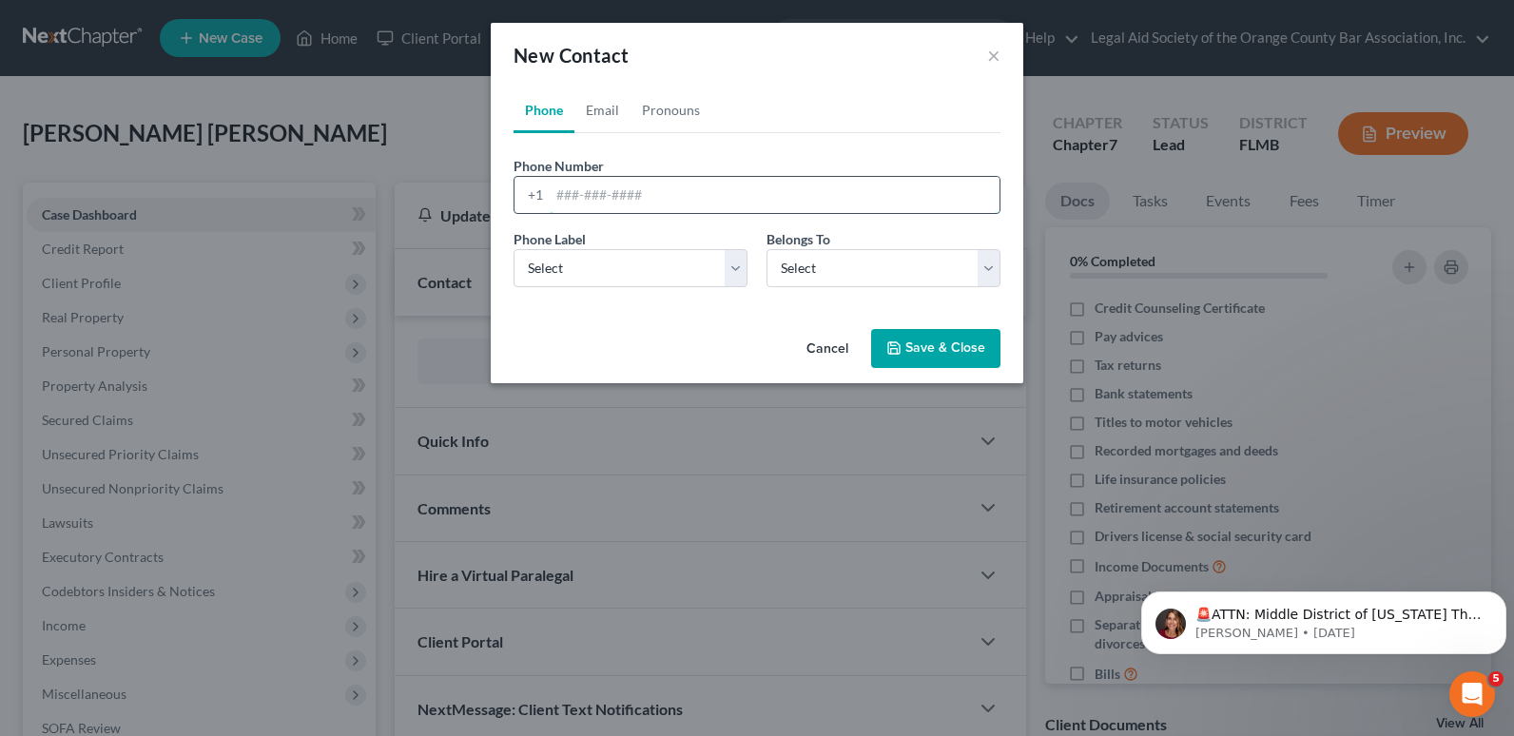
click at [561, 194] on input "tel" at bounding box center [775, 195] width 450 height 36
paste input "[PHONE_NUMBER]"
drag, startPoint x: 547, startPoint y: 188, endPoint x: 474, endPoint y: 197, distance: 72.8
click at [475, 196] on div "New Contact × Phone Email Pronouns Phone Number * [PHONE_NUMBER] Ext. Phone Lab…" at bounding box center [757, 368] width 1514 height 736
type input "[PHONE_NUMBER]"
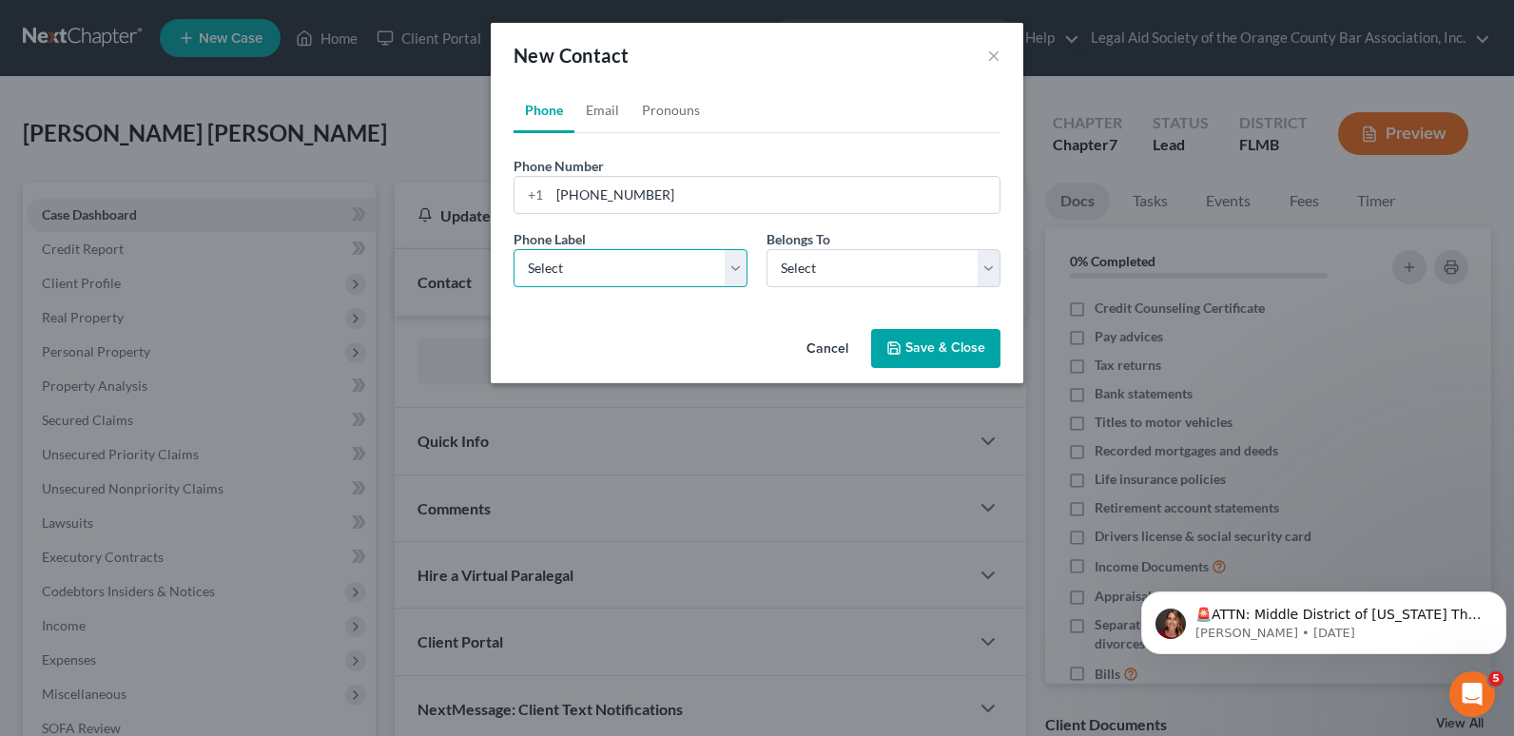
click at [550, 265] on select "Select Mobile Home Work Other" at bounding box center [630, 268] width 234 height 38
select select "0"
click at [513, 249] on select "Select Mobile Home Work Other" at bounding box center [630, 268] width 234 height 38
click at [792, 272] on select "Select Client Other" at bounding box center [883, 268] width 234 height 38
select select "0"
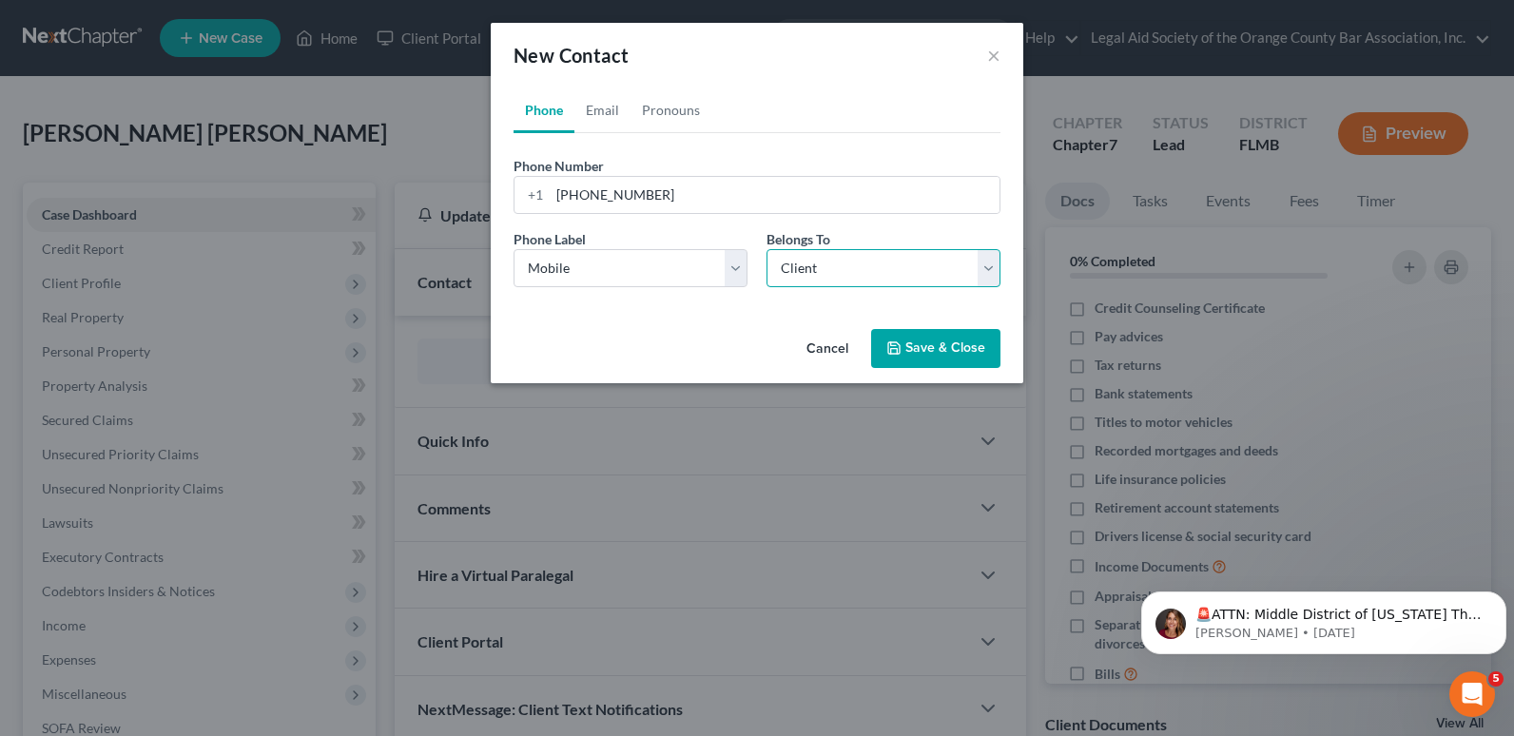
click at [766, 249] on select "Select Client Other" at bounding box center [883, 268] width 234 height 38
click at [602, 107] on link "Email" at bounding box center [602, 110] width 56 height 46
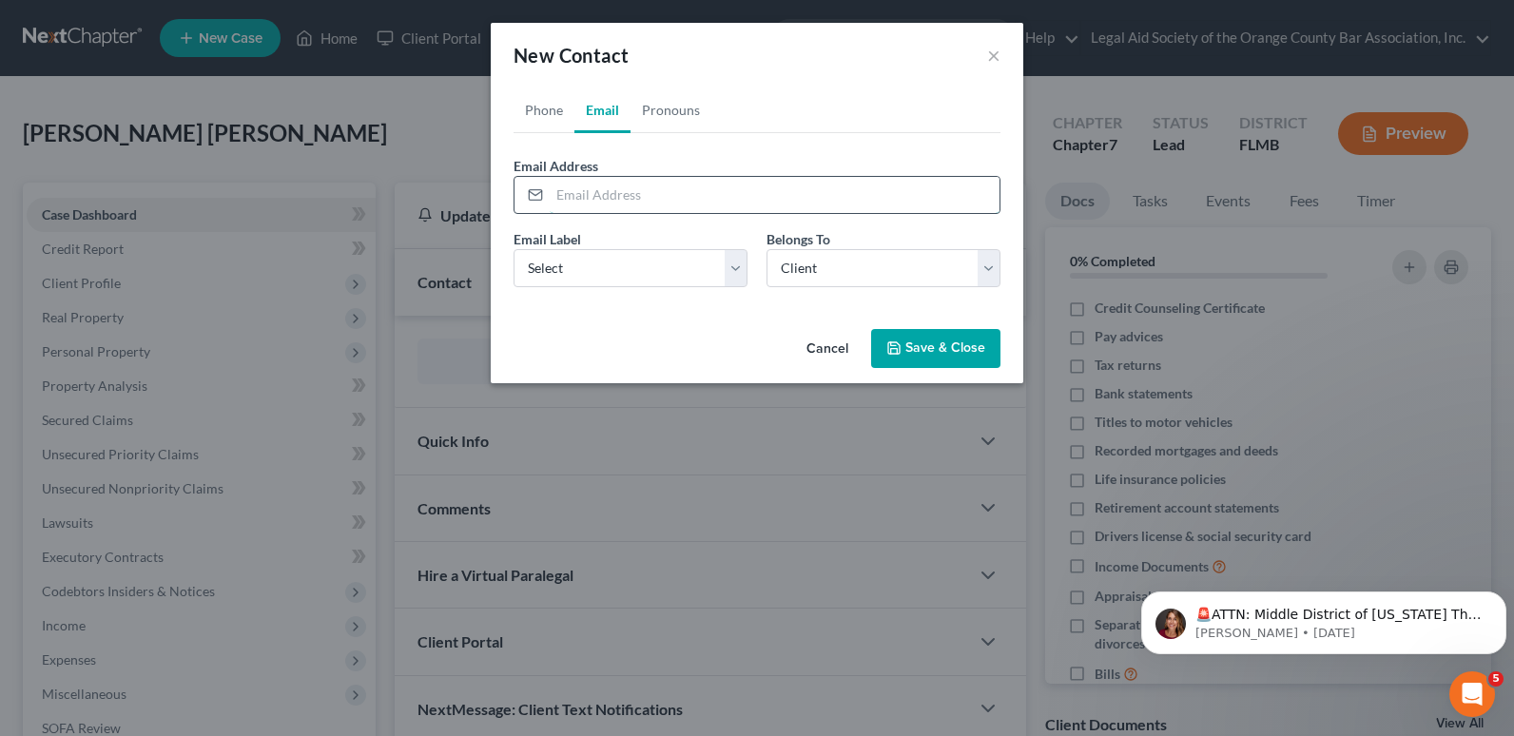
click at [579, 203] on input "email" at bounding box center [775, 195] width 450 height 36
click at [549, 193] on div at bounding box center [531, 195] width 35 height 36
paste input "[EMAIL_ADDRESS][DOMAIN_NAME]"
type input "[EMAIL_ADDRESS][DOMAIN_NAME]"
click at [605, 271] on select "Select Home Work Other" at bounding box center [630, 268] width 234 height 38
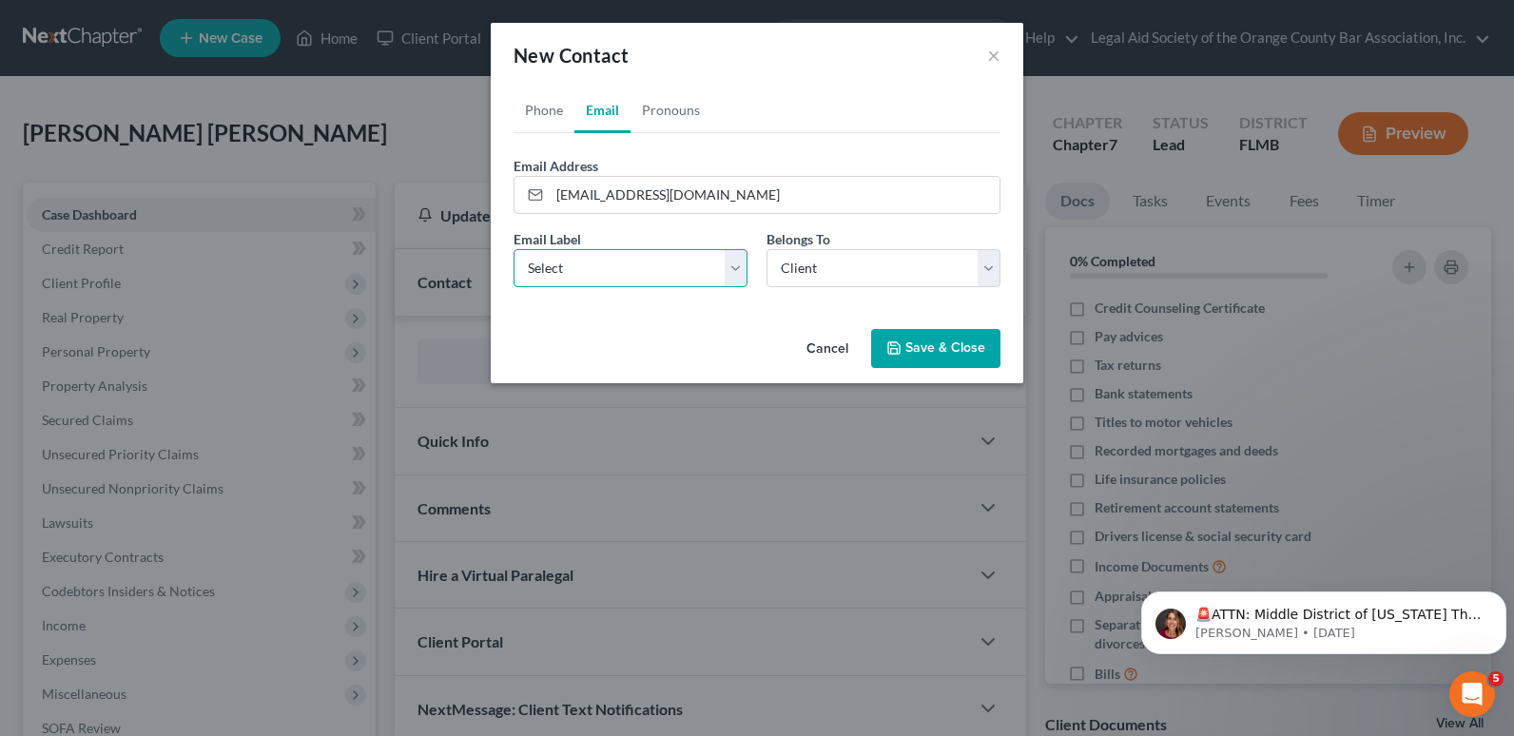
select select "0"
click at [513, 249] on select "Select Home Work Other" at bounding box center [630, 268] width 234 height 38
click at [930, 349] on button "Save & Close" at bounding box center [935, 349] width 129 height 40
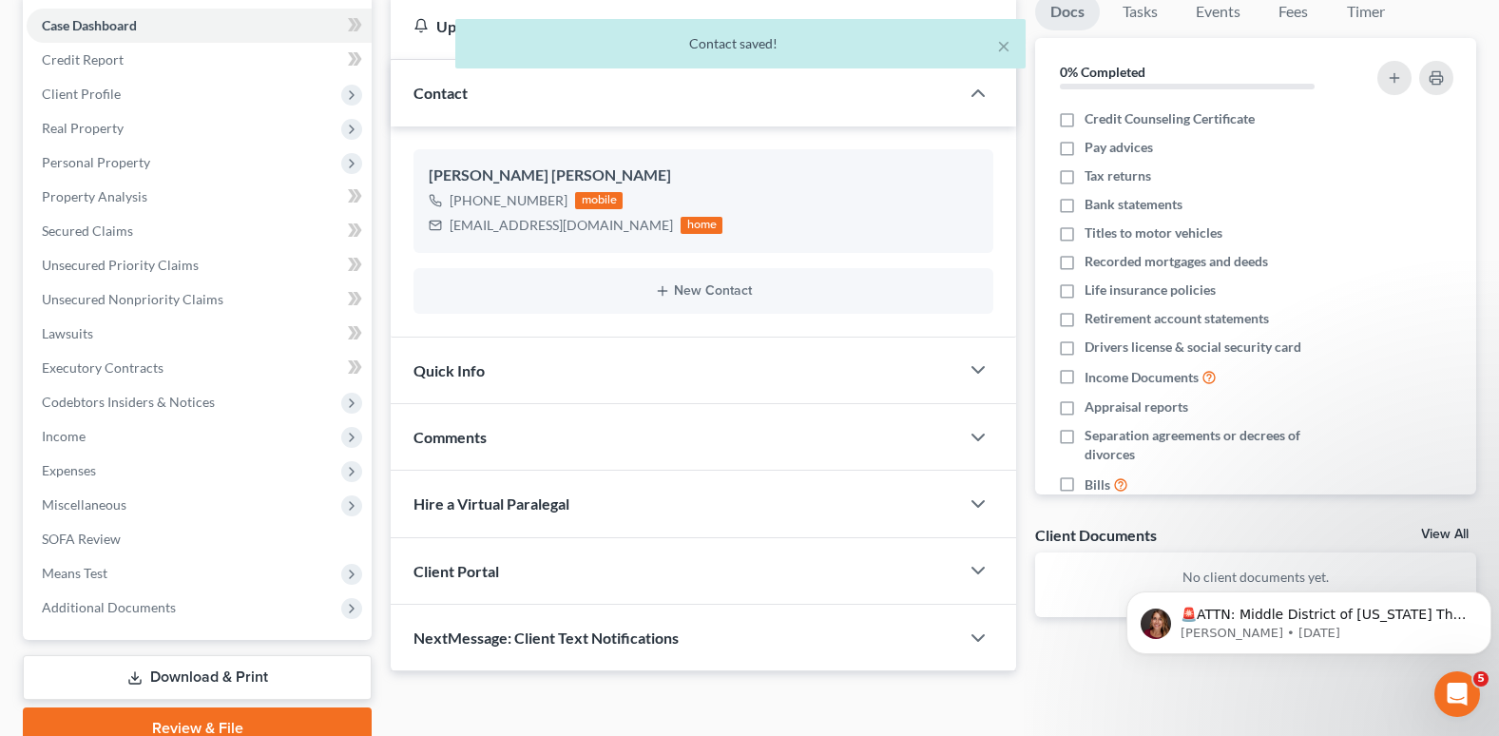
scroll to position [190, 0]
click at [606, 579] on div "Client Portal" at bounding box center [675, 570] width 569 height 66
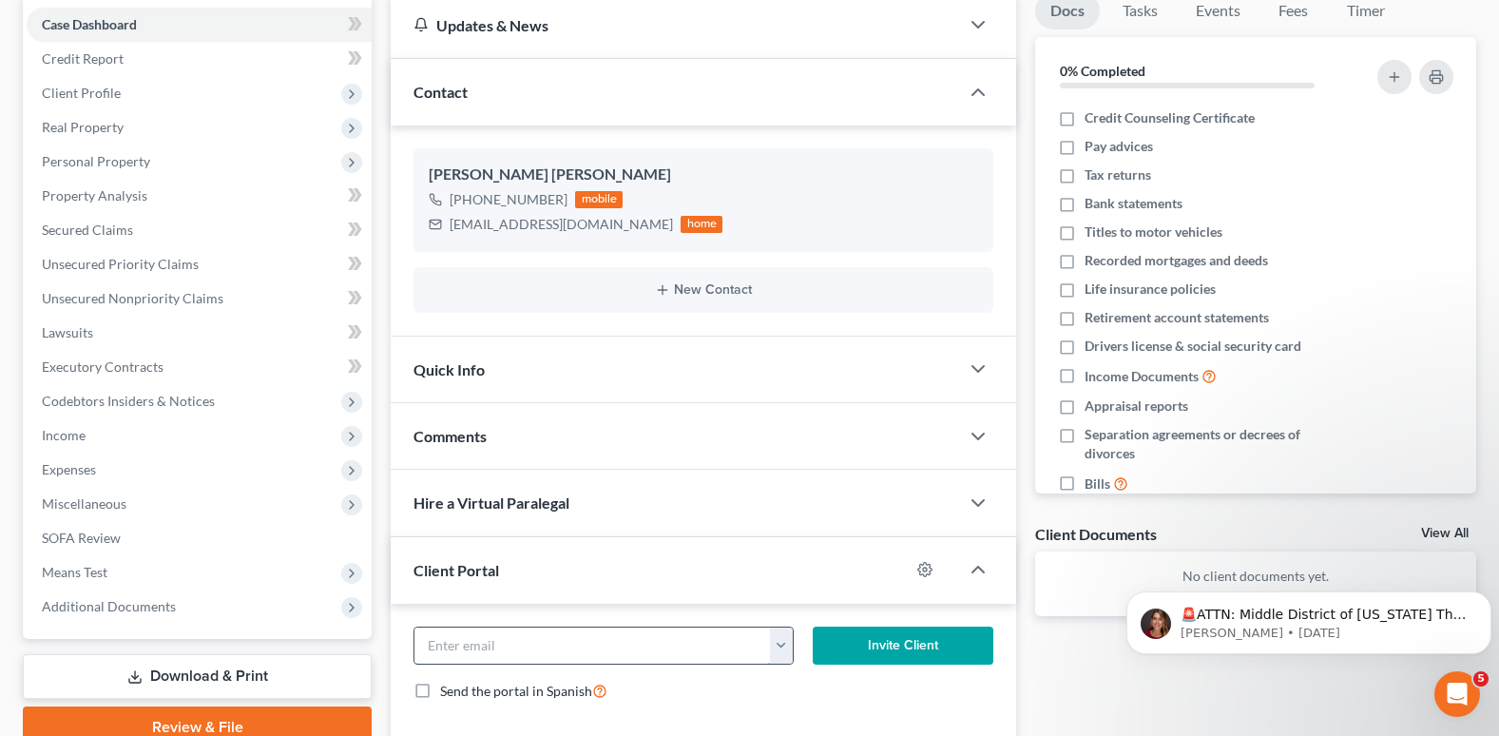
click at [562, 644] on input "email" at bounding box center [593, 646] width 356 height 36
click at [444, 645] on input "email" at bounding box center [593, 646] width 356 height 36
paste input "[EMAIL_ADDRESS][DOMAIN_NAME]"
type input "[EMAIL_ADDRESS][DOMAIN_NAME]"
click at [916, 647] on button "Invite Client" at bounding box center [903, 646] width 181 height 38
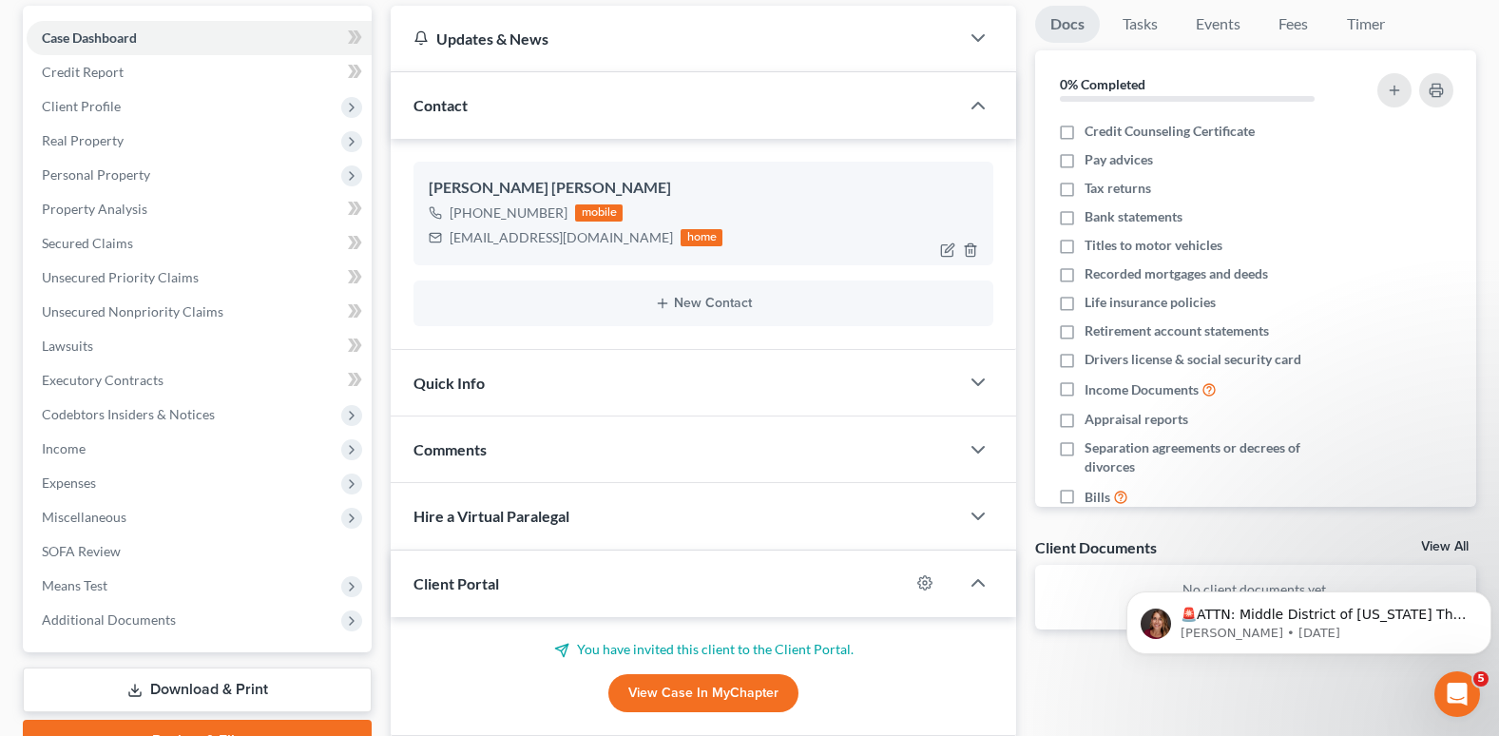
scroll to position [0, 0]
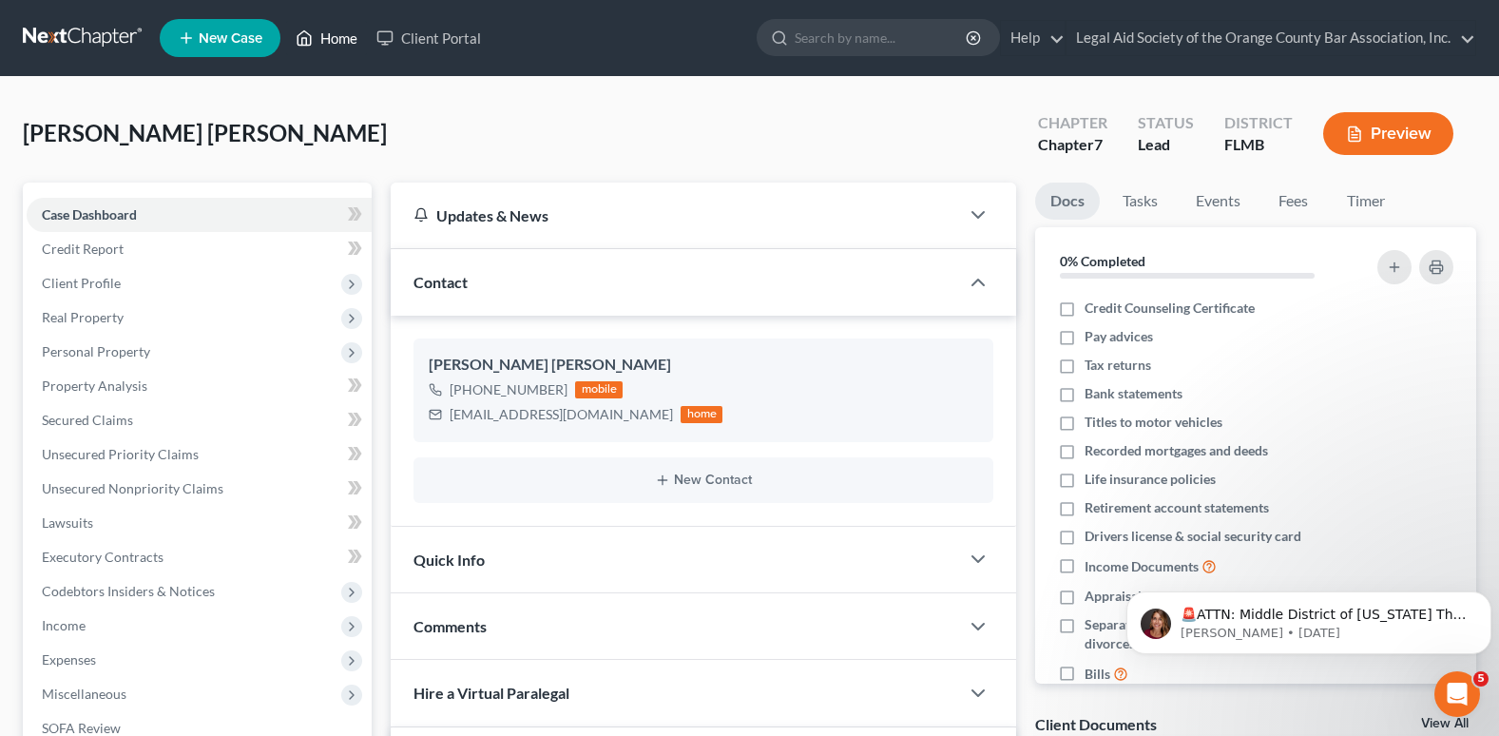
click at [348, 39] on link "Home" at bounding box center [326, 38] width 81 height 34
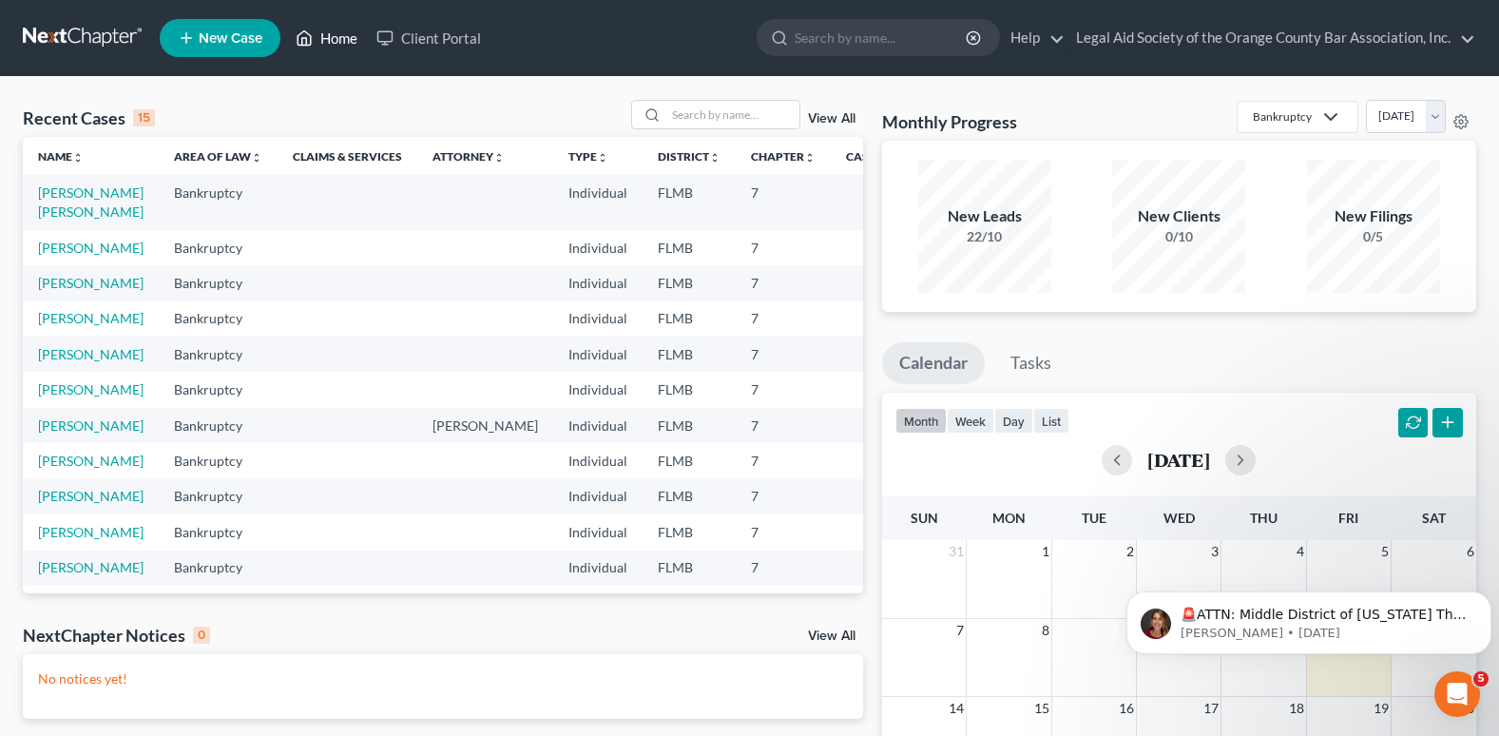
click at [344, 35] on link "Home" at bounding box center [326, 38] width 81 height 34
click at [430, 41] on link "Client Portal" at bounding box center [429, 38] width 124 height 34
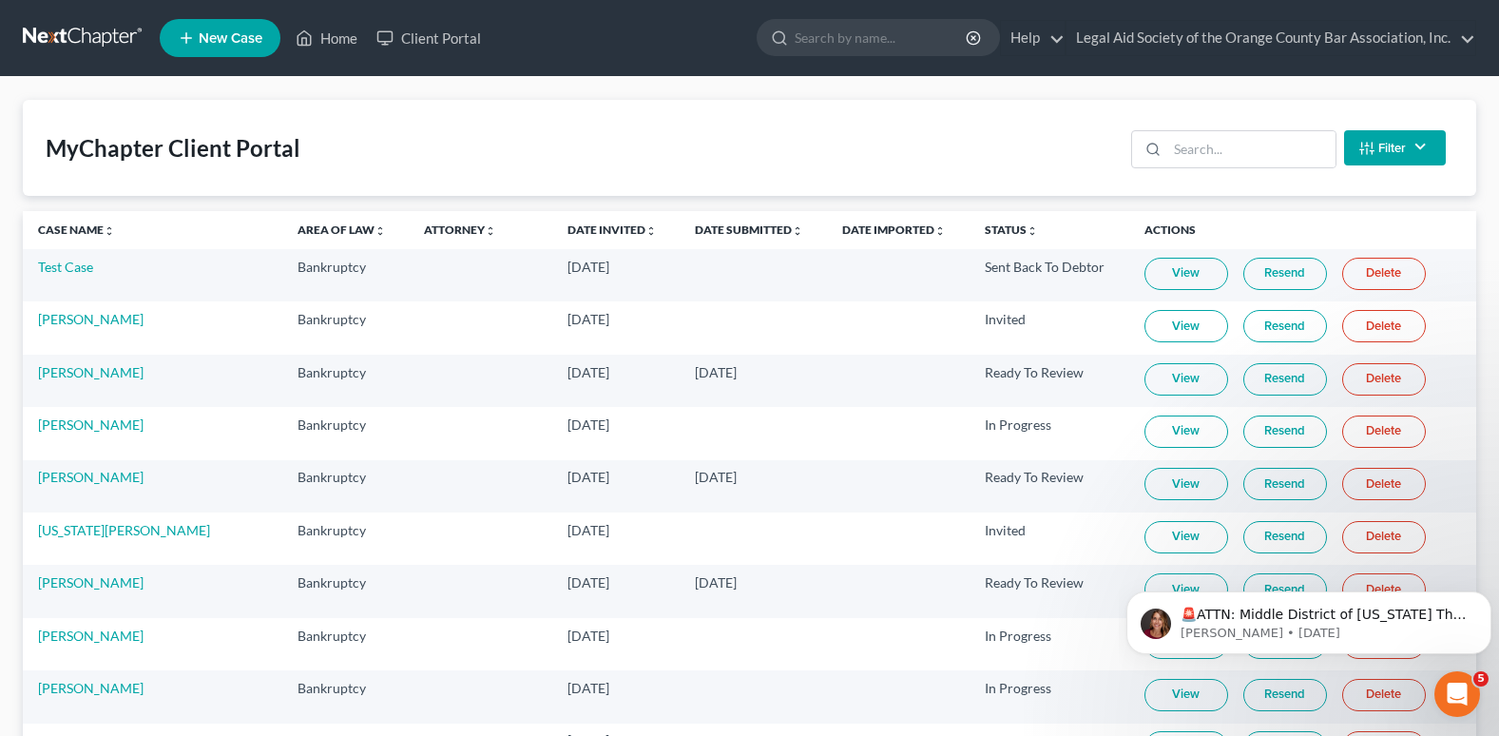
click at [1148, 279] on link "View" at bounding box center [1187, 274] width 84 height 32
